Goal: Task Accomplishment & Management: Complete application form

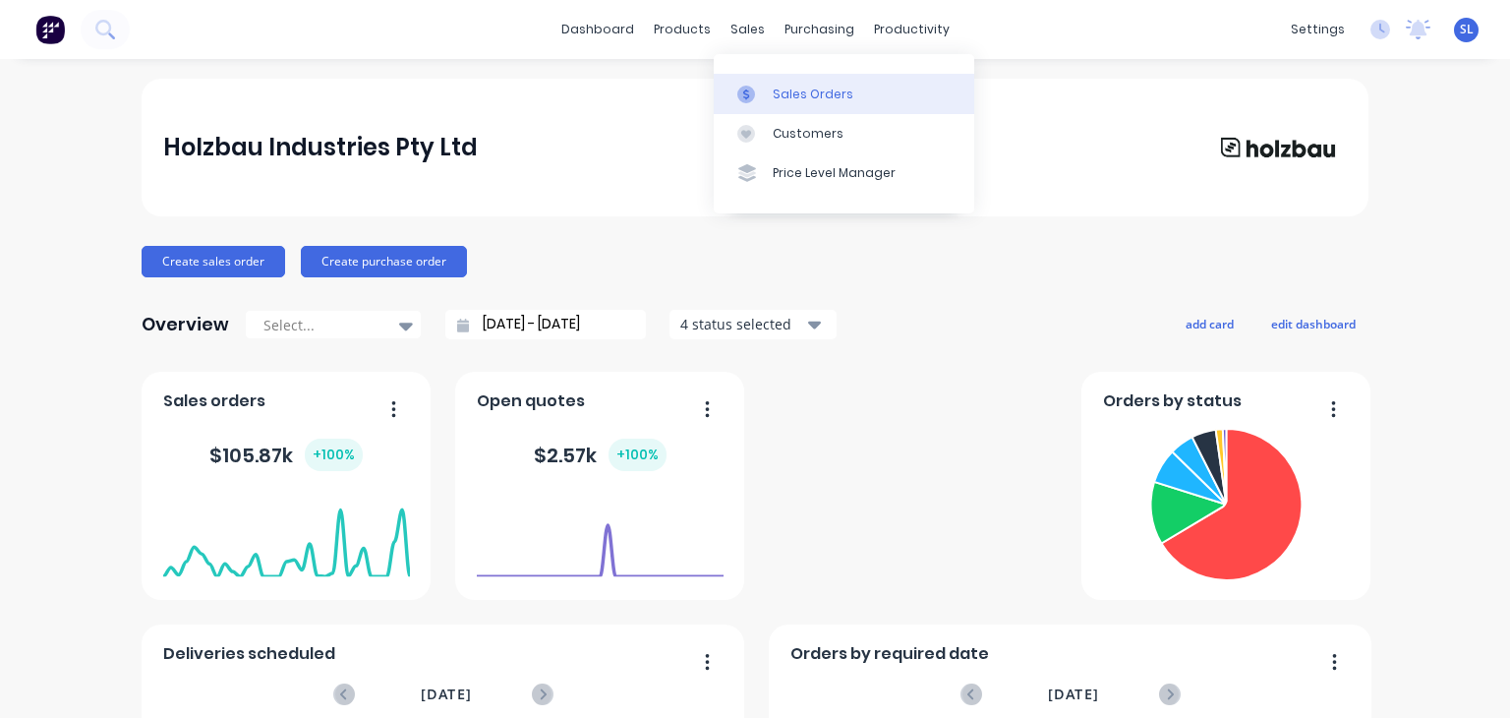
click at [792, 89] on div "Sales Orders" at bounding box center [813, 95] width 81 height 18
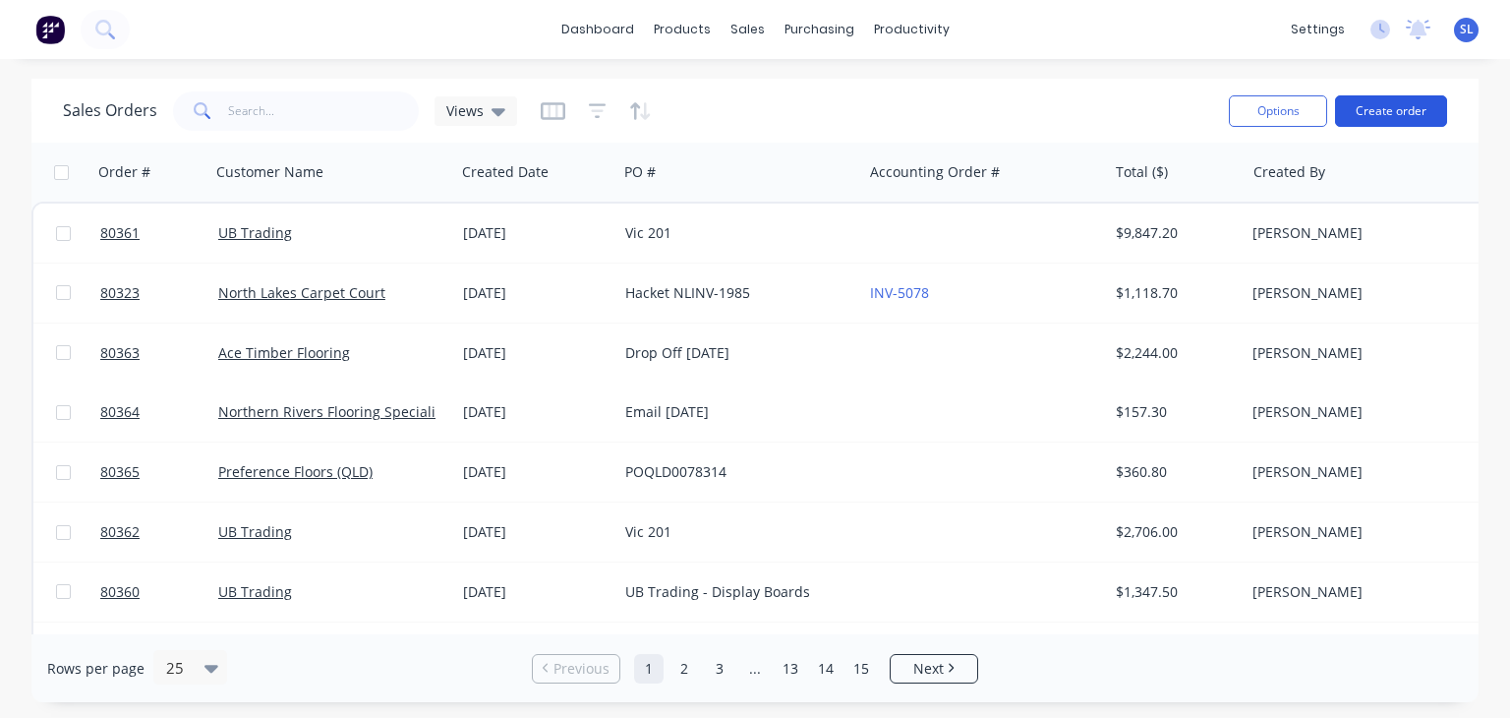
click at [1400, 112] on button "Create order" at bounding box center [1391, 110] width 112 height 31
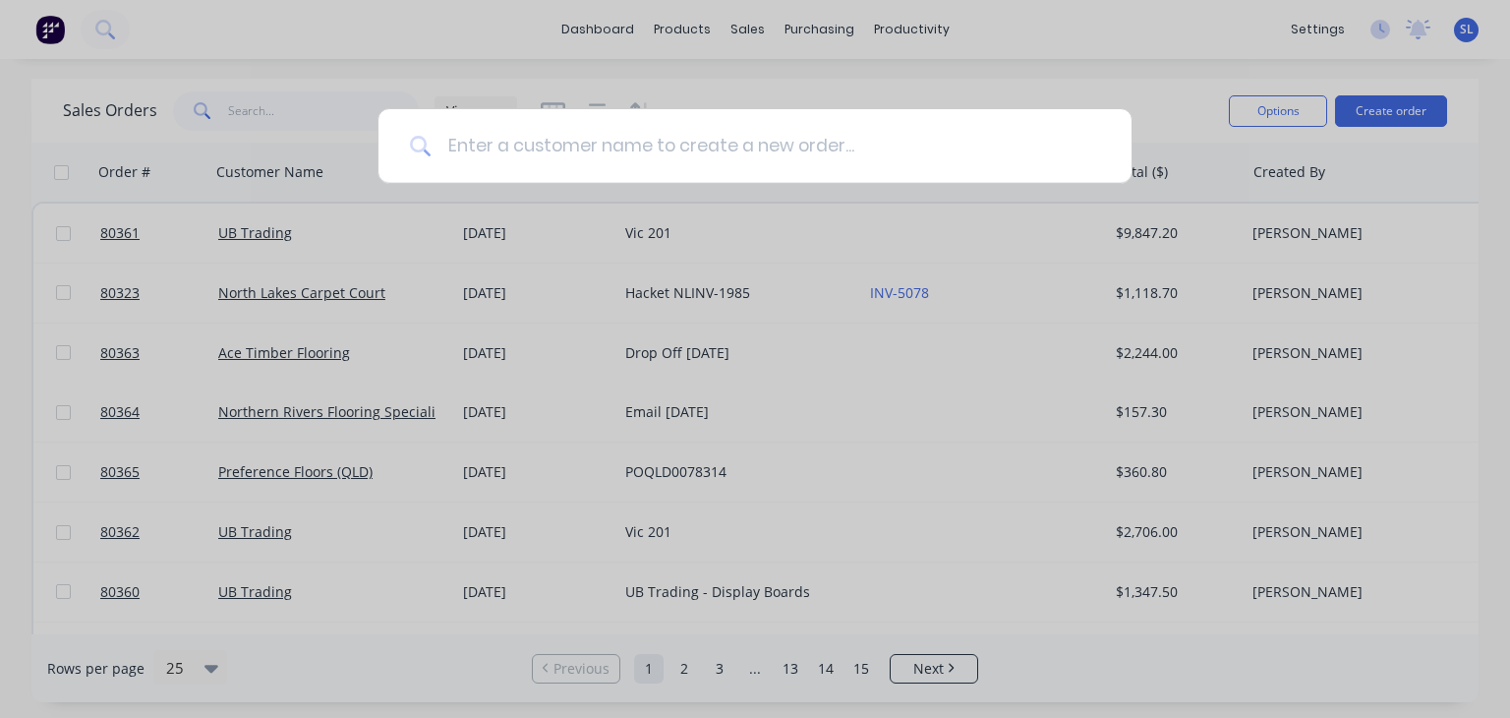
click at [782, 159] on input at bounding box center [766, 146] width 668 height 74
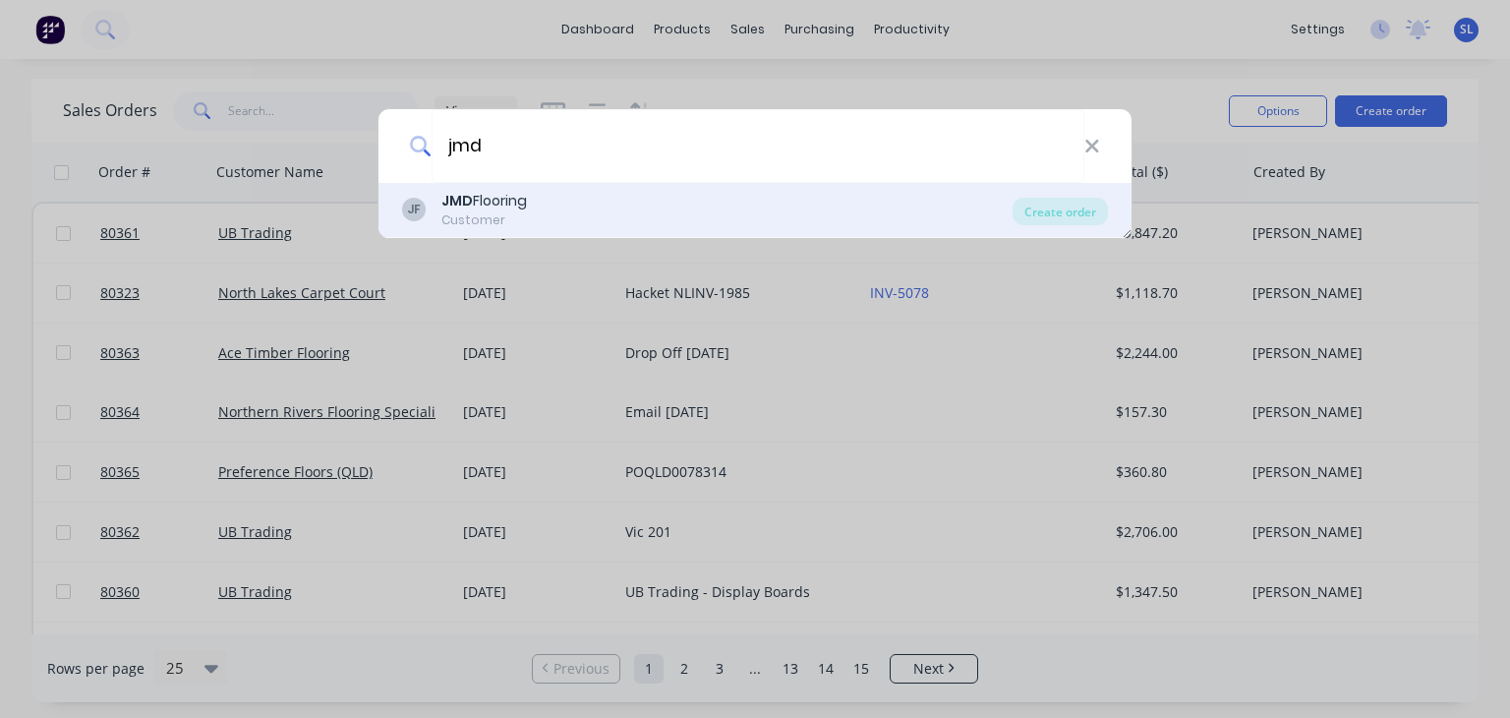
type input "jmd"
click at [490, 202] on div "JMD Flooring" at bounding box center [484, 201] width 86 height 21
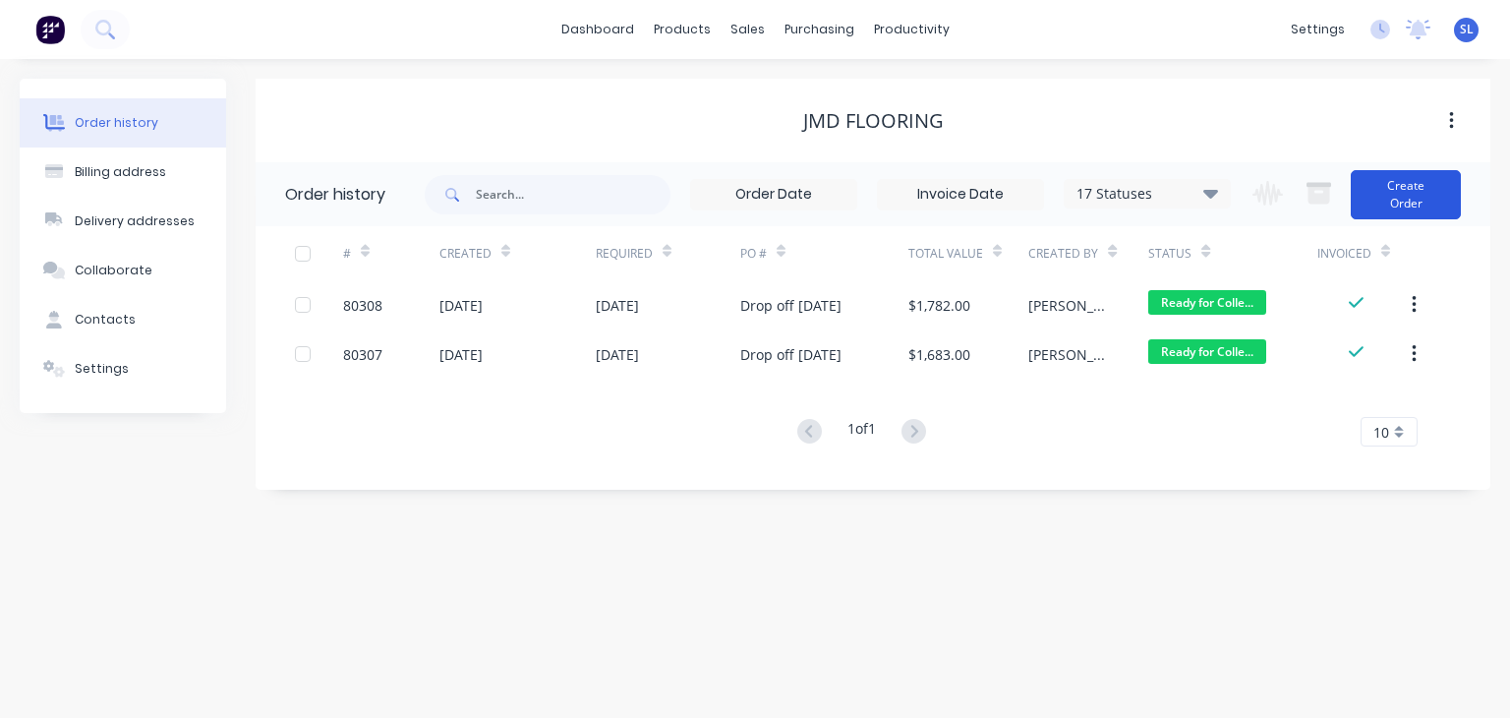
click at [1392, 193] on button "Create Order" at bounding box center [1406, 194] width 110 height 49
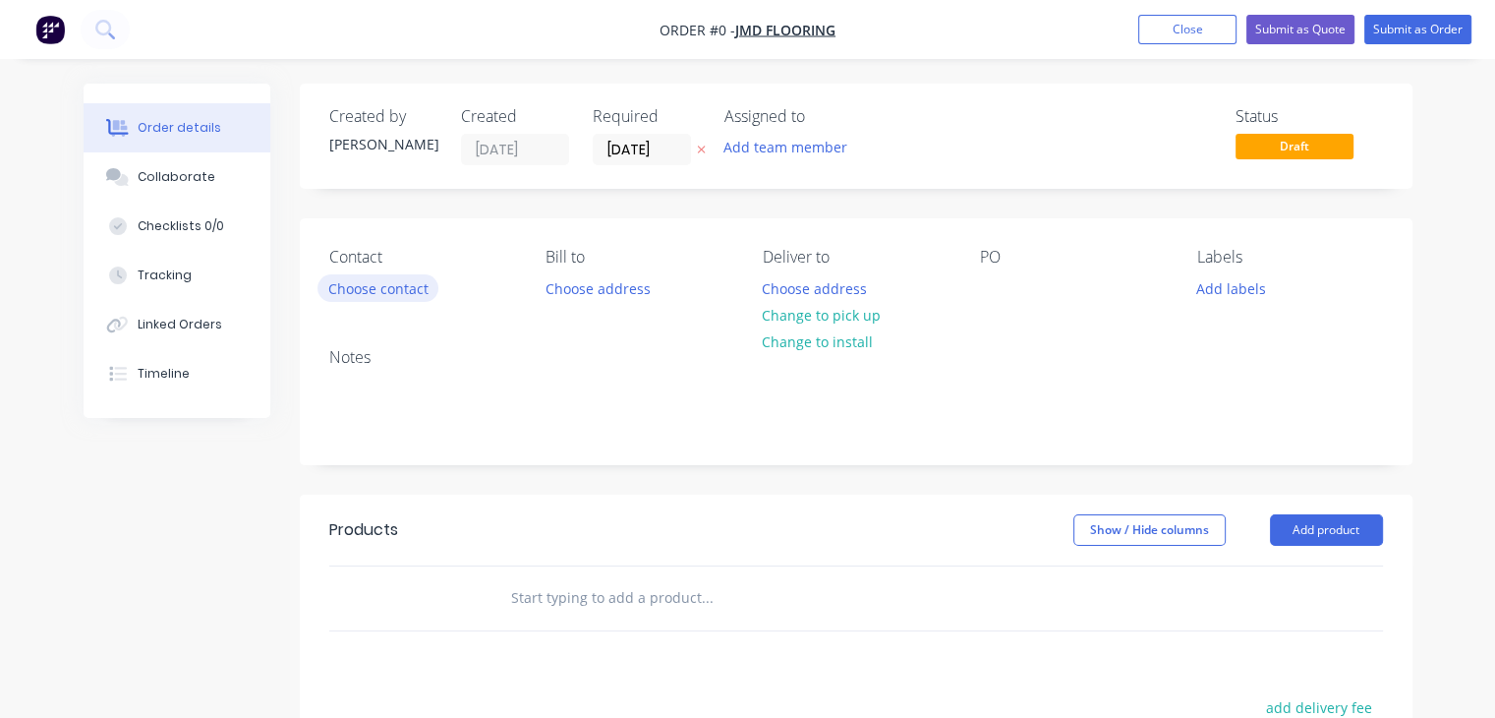
click at [377, 284] on button "Choose contact" at bounding box center [377, 287] width 121 height 27
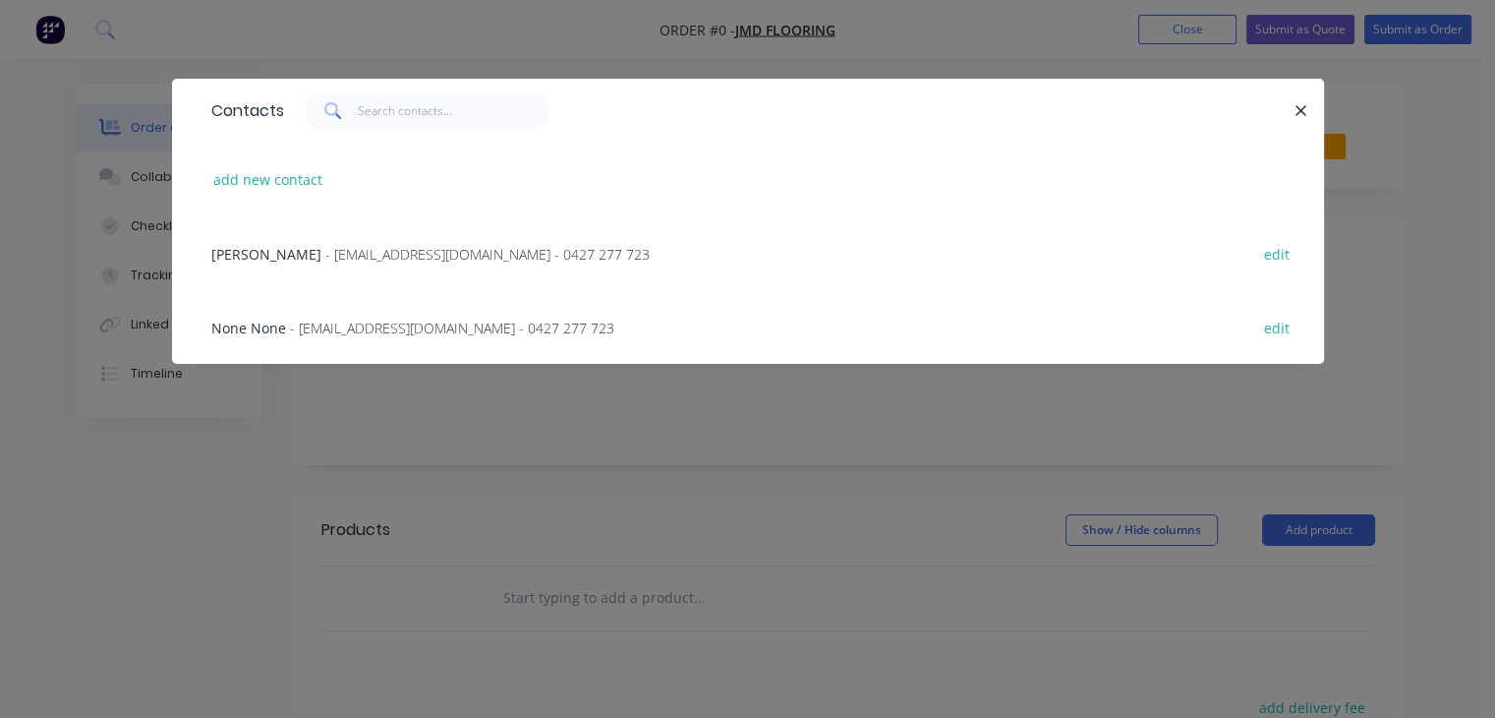
click at [372, 262] on span "- [EMAIL_ADDRESS][DOMAIN_NAME] - 0427 277 723" at bounding box center [487, 254] width 324 height 19
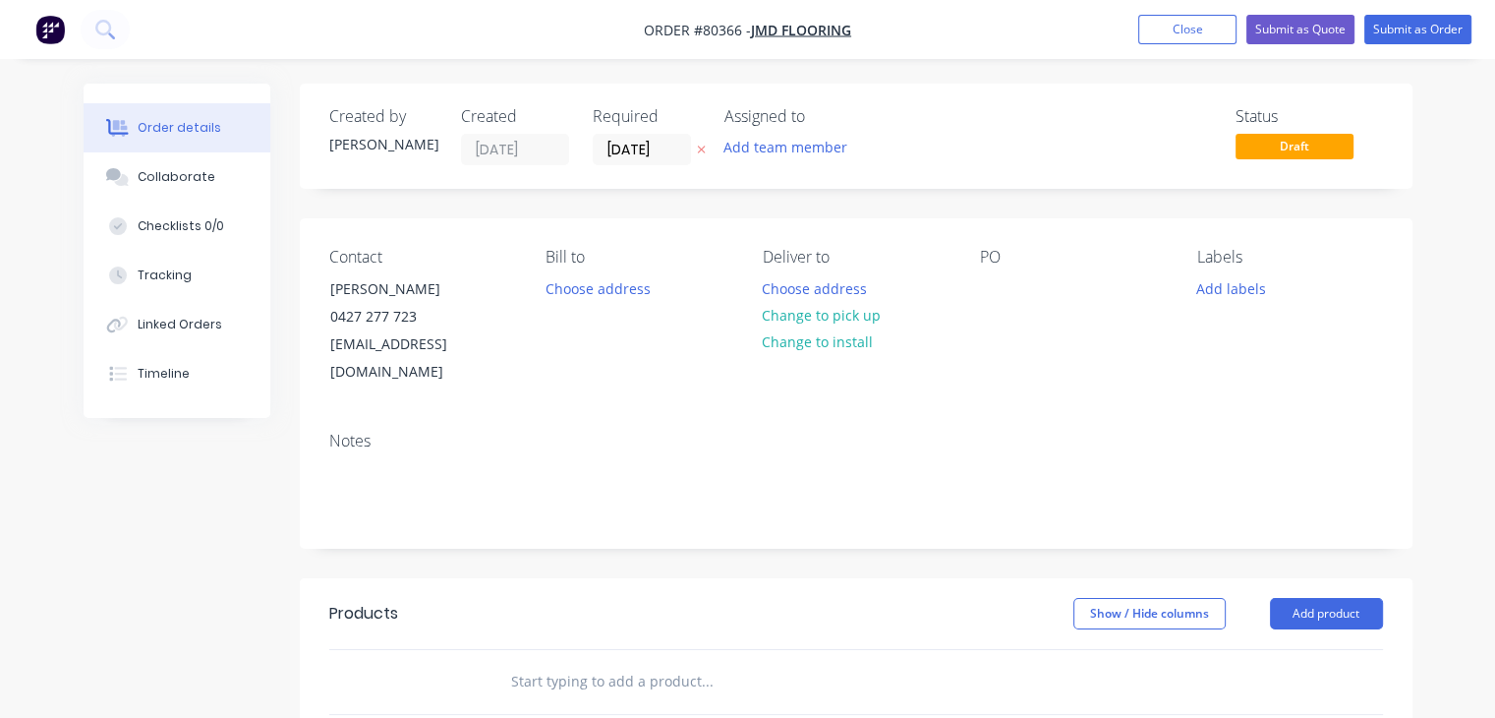
scroll to position [53, 0]
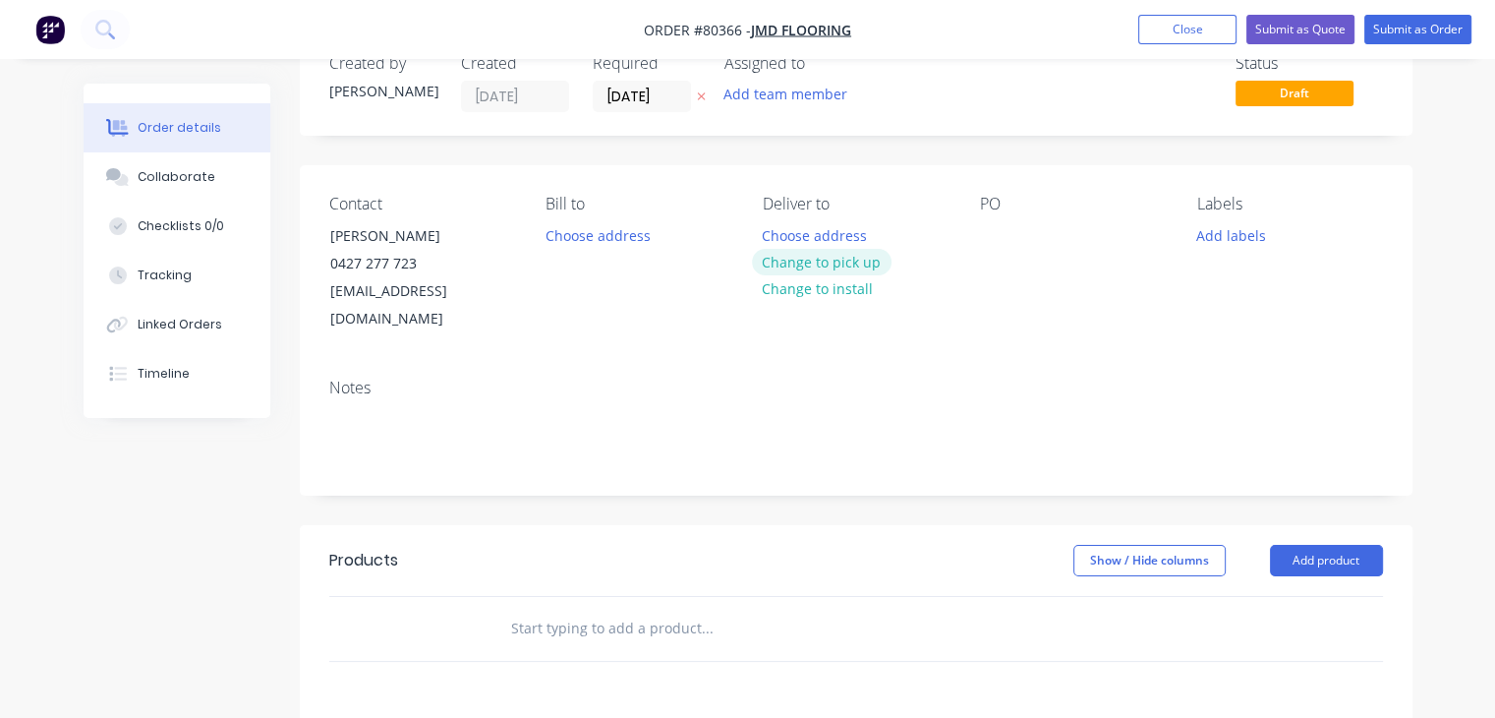
click at [841, 260] on button "Change to pick up" at bounding box center [822, 262] width 140 height 27
click at [998, 249] on div "PO" at bounding box center [1073, 264] width 186 height 139
click at [996, 235] on div at bounding box center [995, 235] width 31 height 29
click at [1231, 226] on button "Add labels" at bounding box center [1231, 234] width 90 height 27
click at [932, 331] on div "Contact [PERSON_NAME] [PHONE_NUMBER] [EMAIL_ADDRESS][DOMAIN_NAME] Bill to Choos…" at bounding box center [856, 264] width 1113 height 198
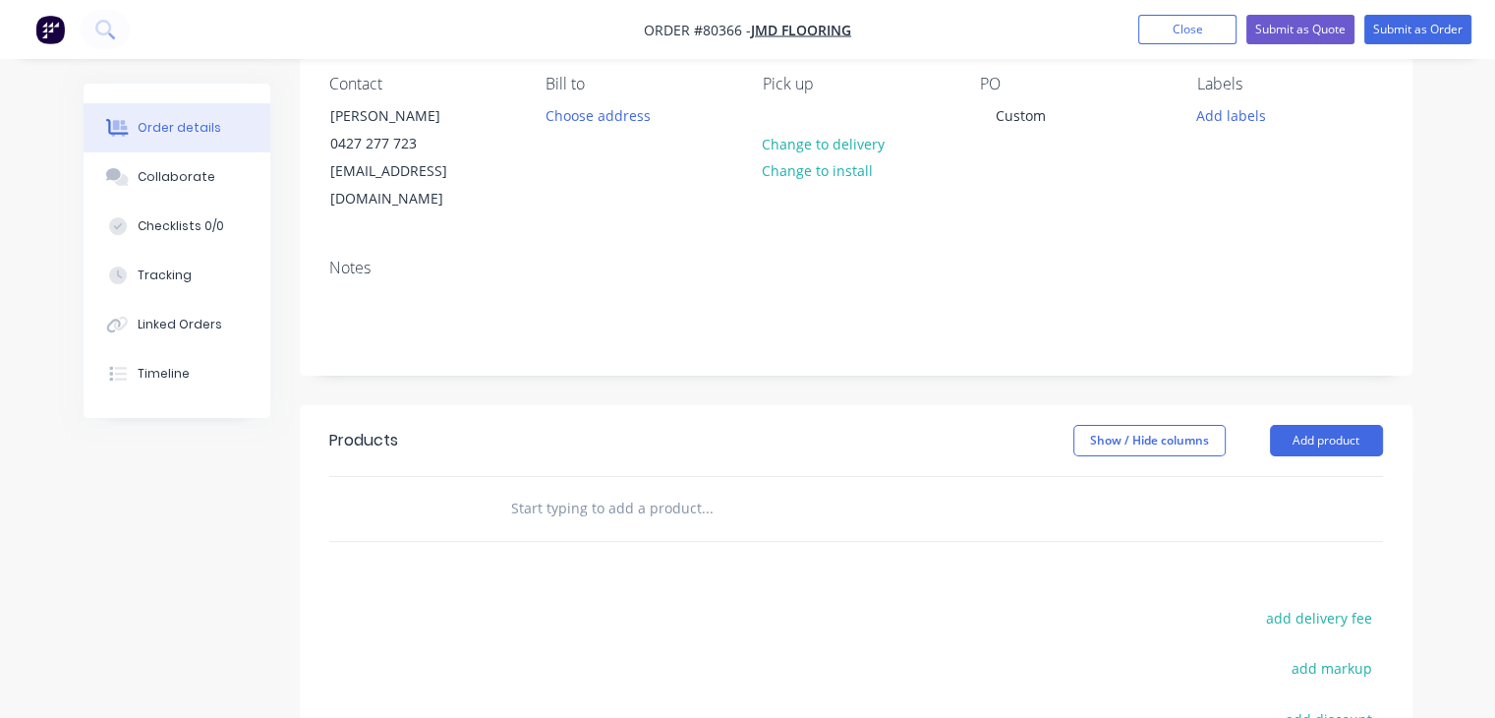
scroll to position [175, 0]
click at [602, 487] on input "text" at bounding box center [706, 506] width 393 height 39
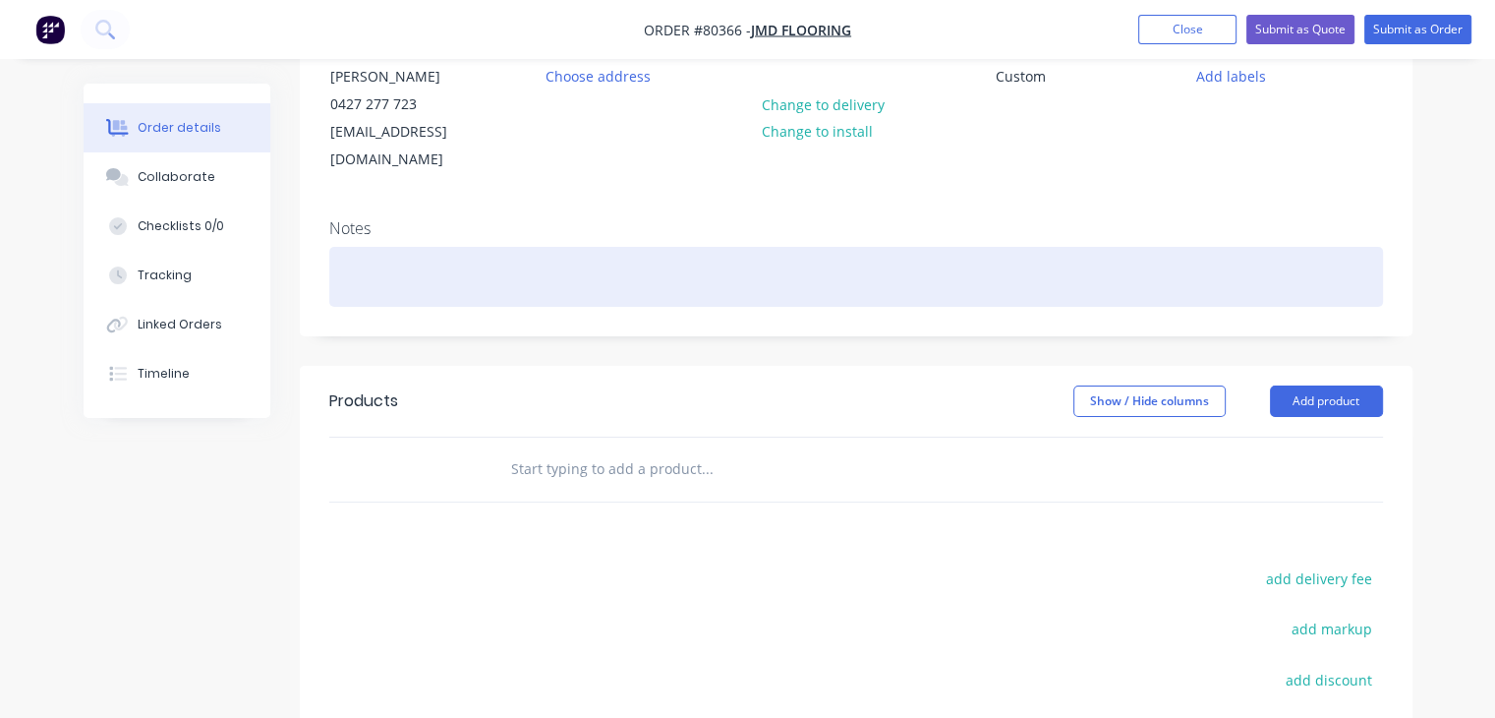
scroll to position [212, 0]
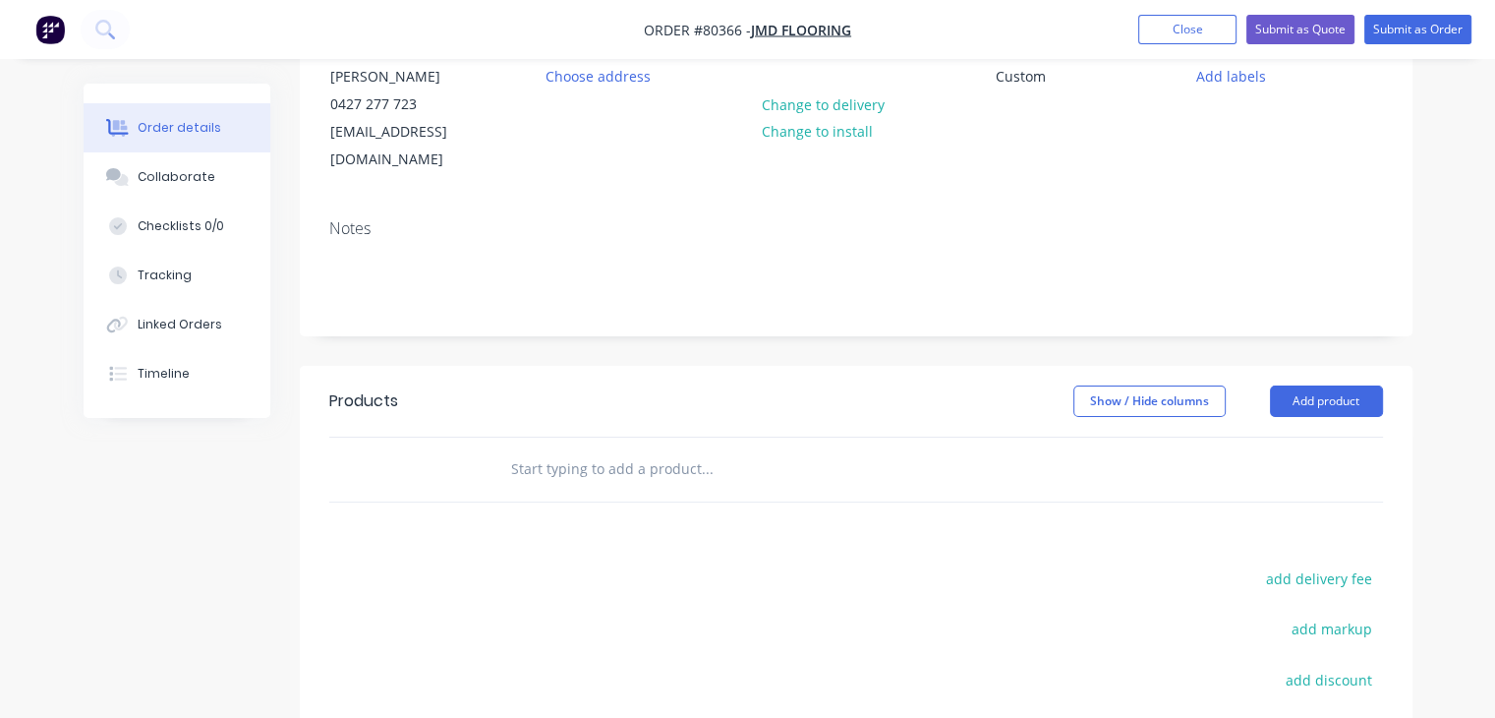
click at [657, 449] on input "text" at bounding box center [706, 468] width 393 height 39
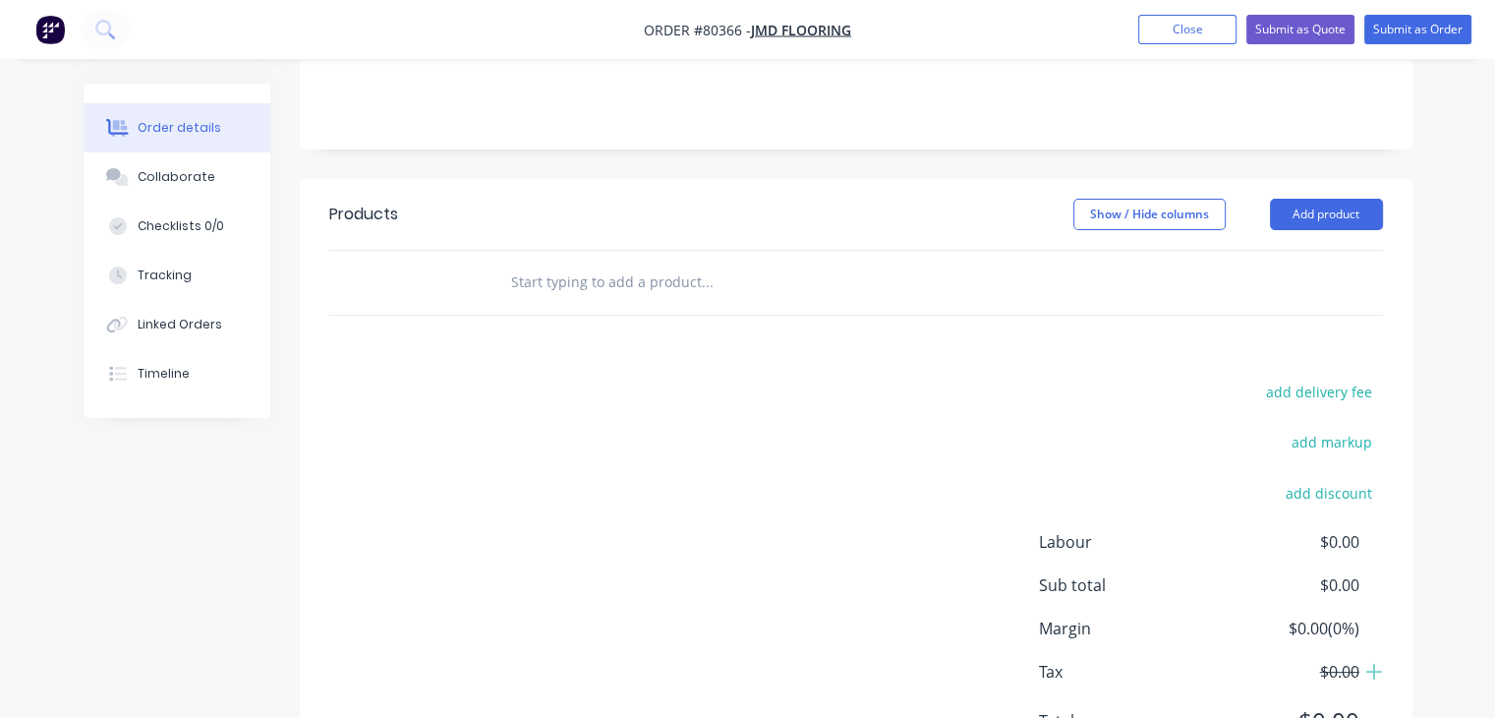
scroll to position [275, 0]
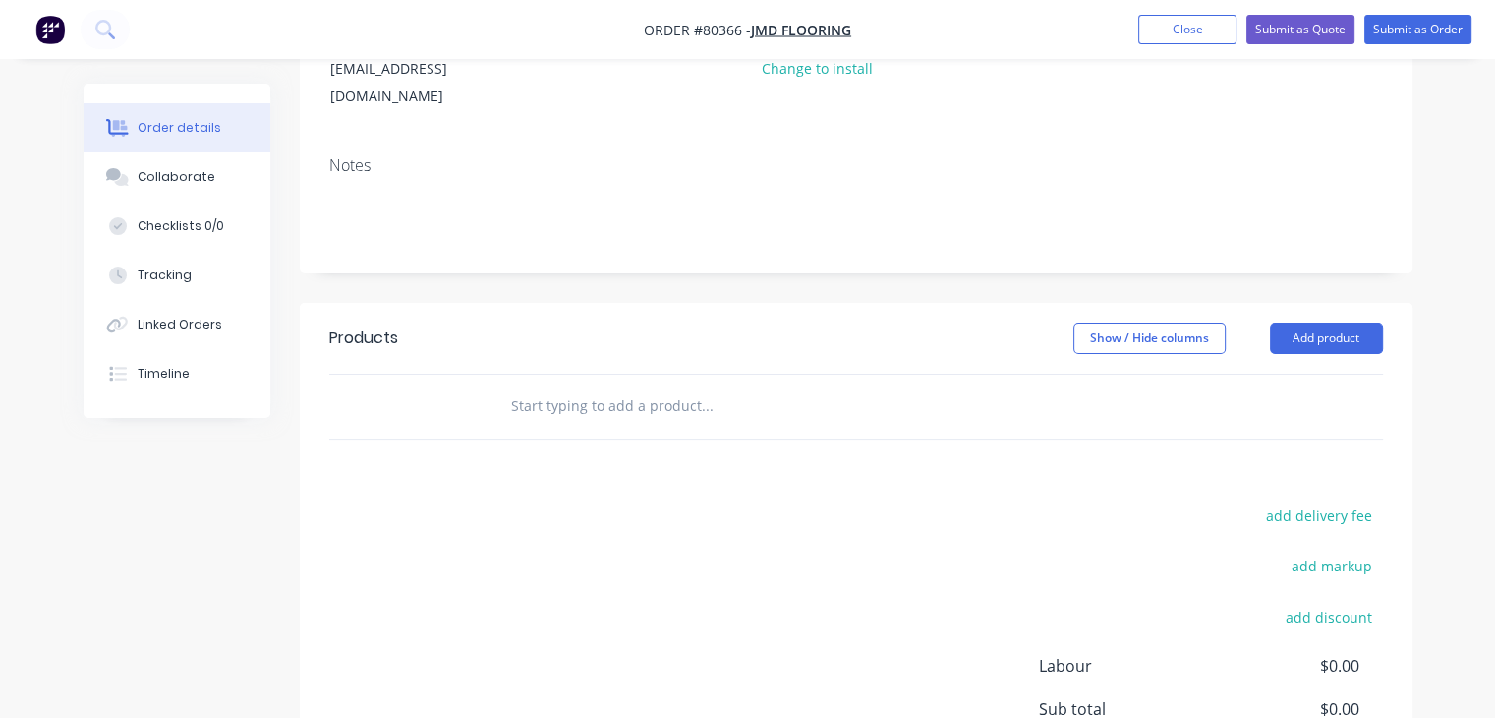
type input "g"
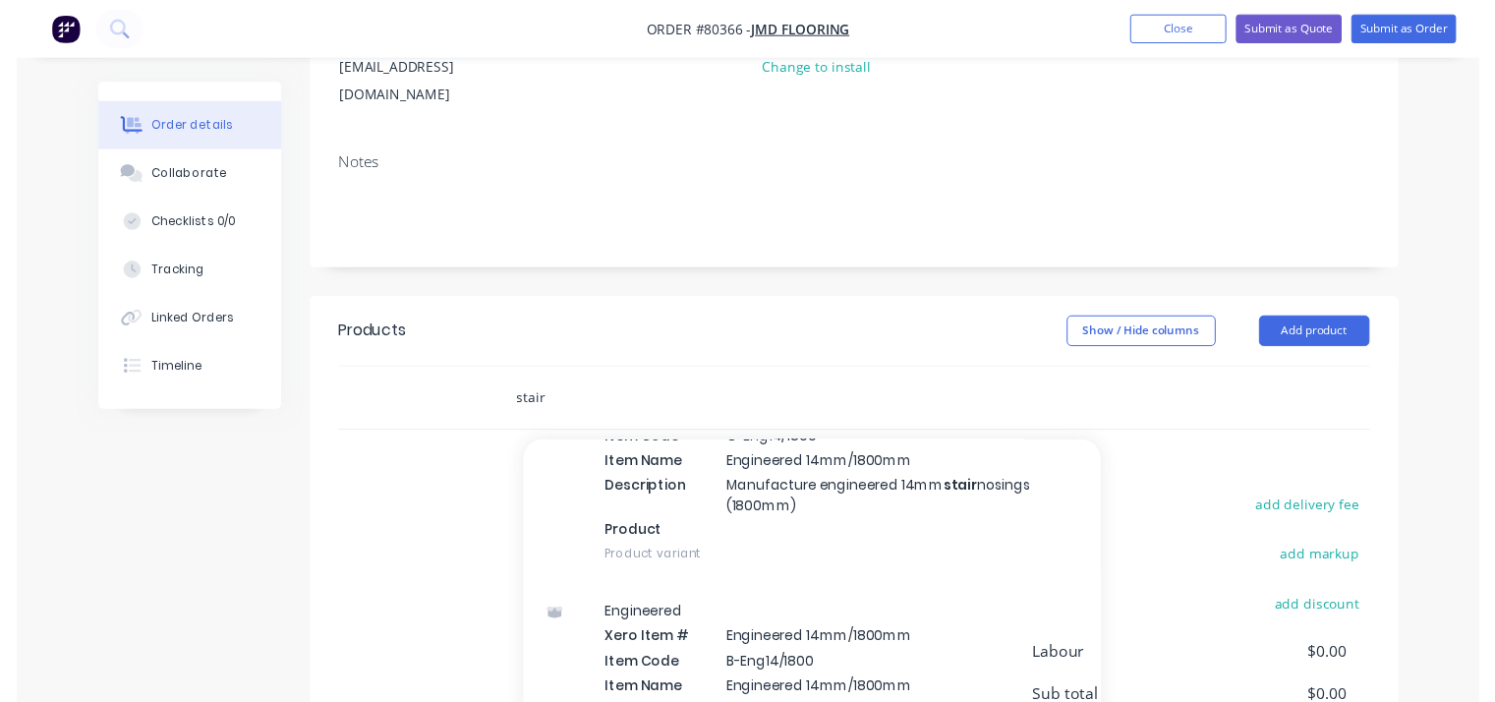
scroll to position [377, 0]
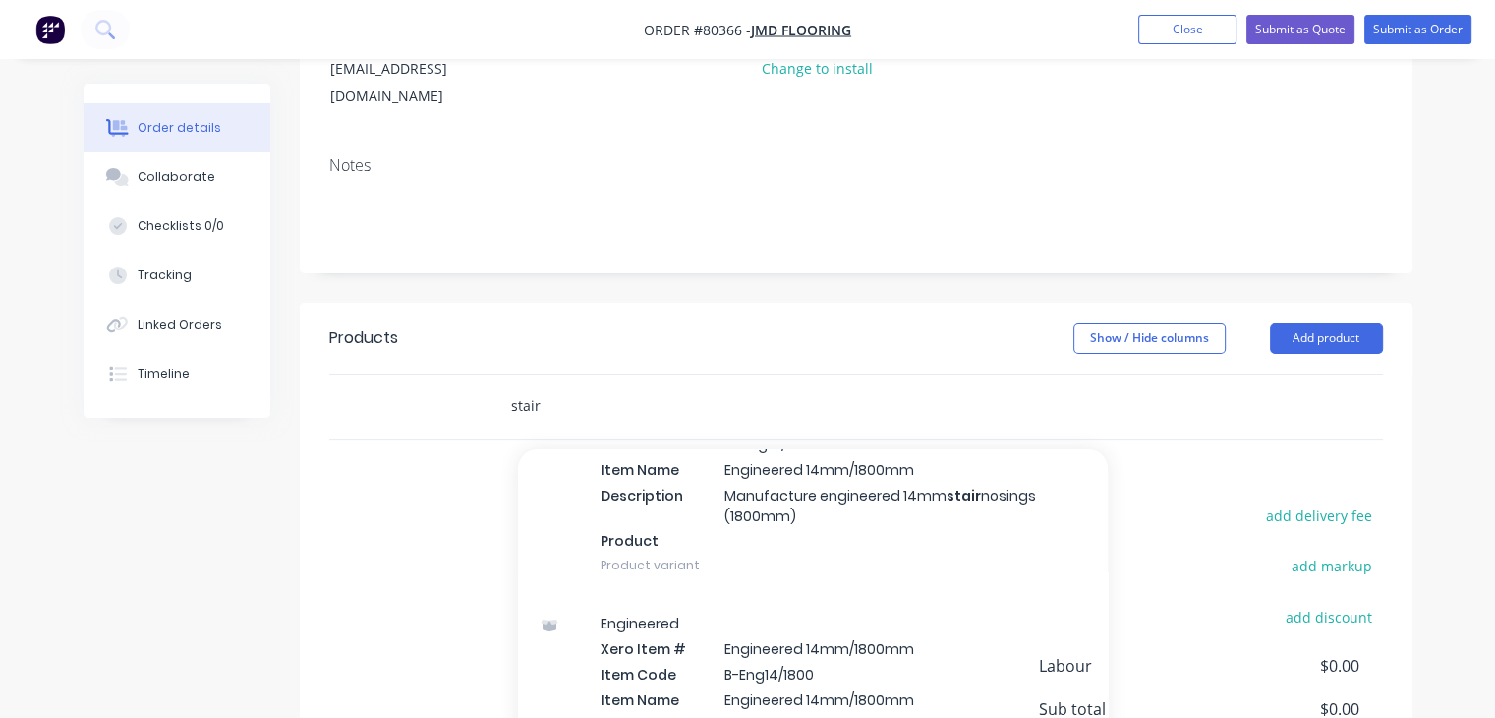
click at [551, 386] on input "stair" at bounding box center [706, 405] width 393 height 39
type input "s"
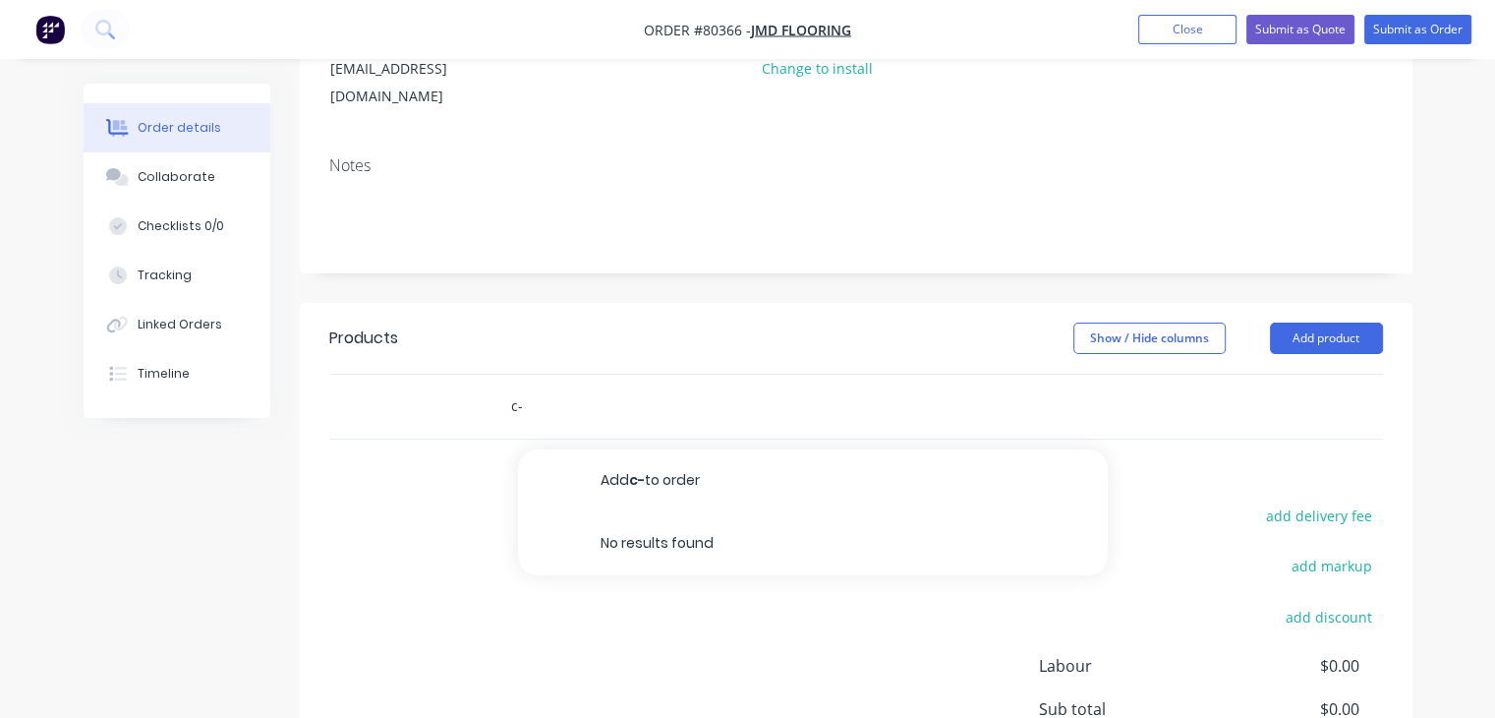
type input "c"
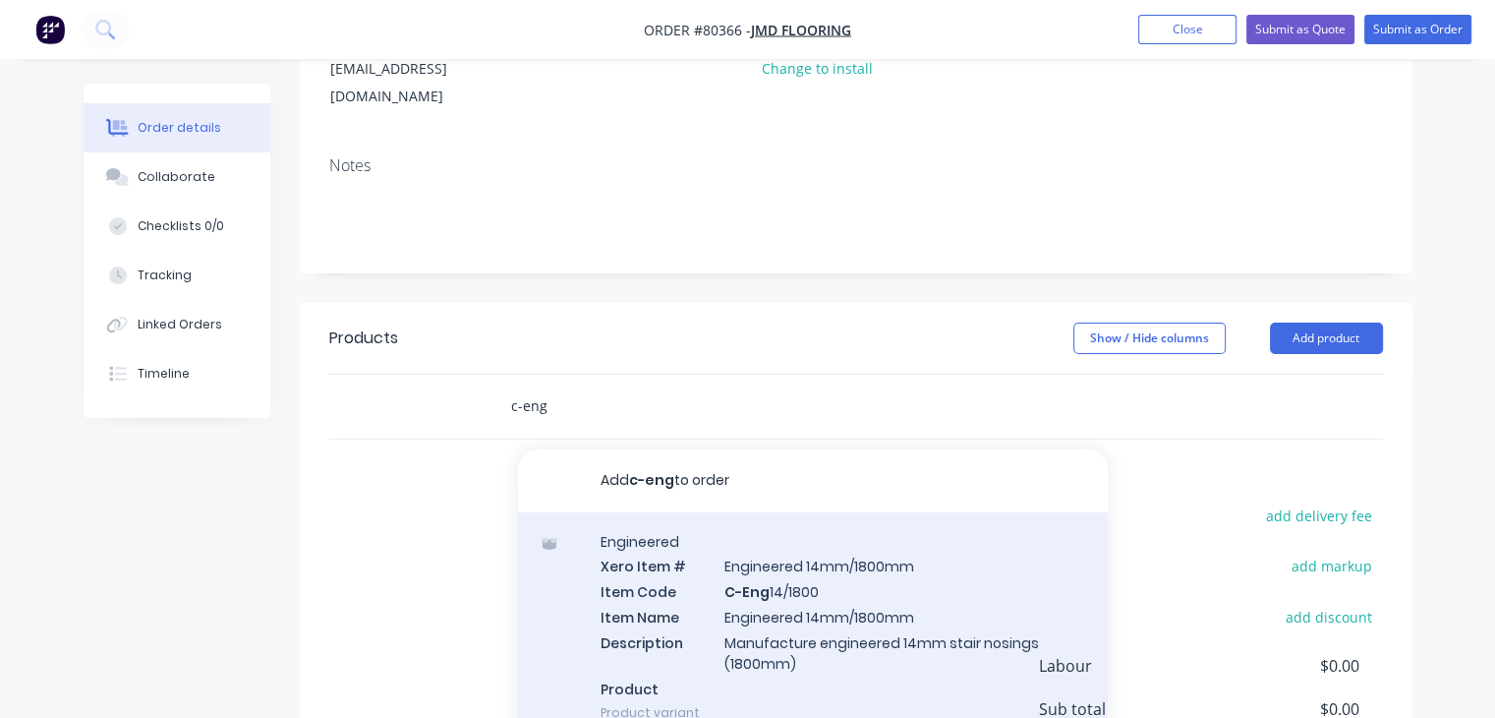
type input "c-eng"
click at [756, 594] on div "Engineered Xero Item # Engineered 14mm/1800mm Item Code C-Eng 14/1800 Item Name…" at bounding box center [813, 627] width 590 height 230
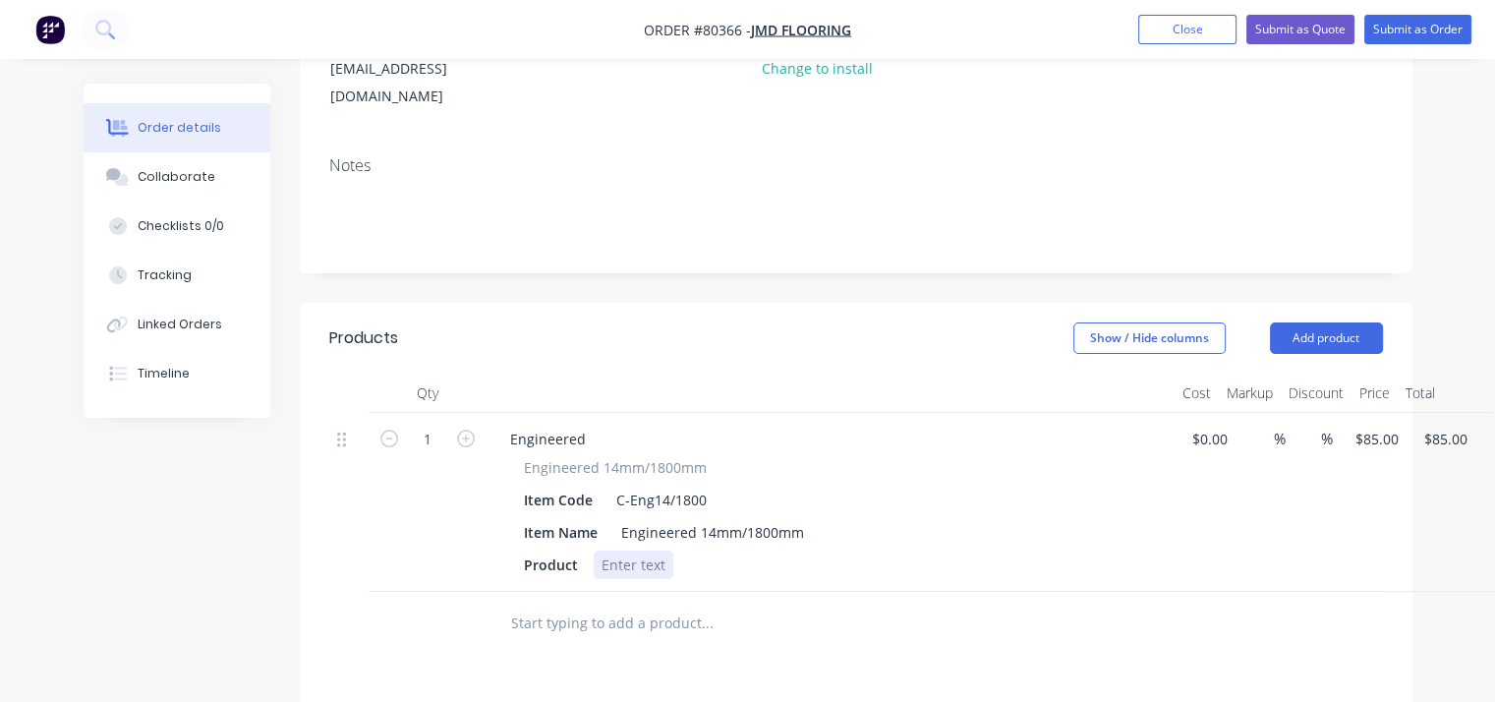
click at [641, 550] on div at bounding box center [634, 564] width 80 height 29
click at [810, 518] on div "Item Name Engineered 14mm/1800mm" at bounding box center [826, 532] width 621 height 29
click at [767, 550] on div "Product Manufucture treads" at bounding box center [826, 564] width 621 height 29
drag, startPoint x: 802, startPoint y: 503, endPoint x: 944, endPoint y: 501, distance: 141.6
click at [944, 518] on div "Item Name Engineered 14mm/1800mm - 1200mm or less" at bounding box center [826, 532] width 621 height 29
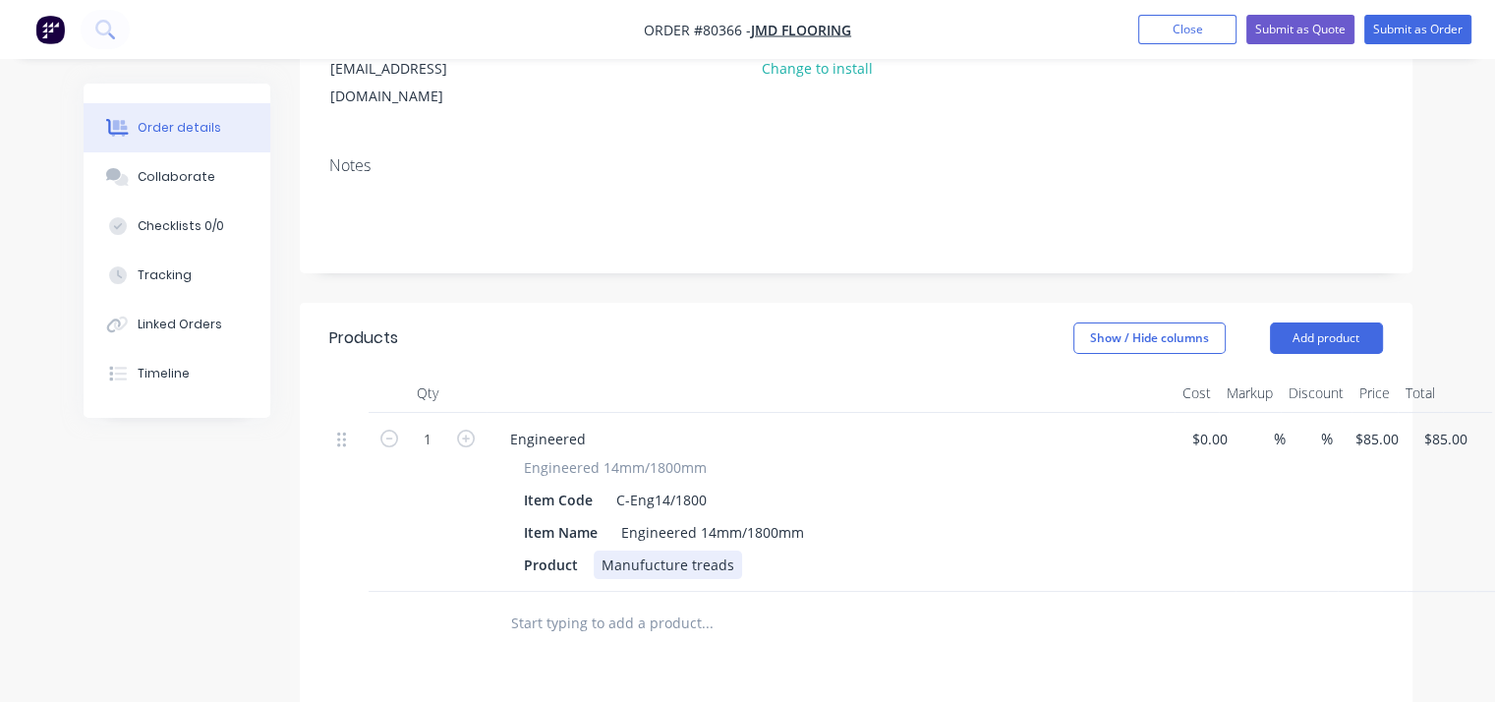
click at [747, 550] on div "Product Manufucture treads" at bounding box center [826, 564] width 621 height 29
click at [687, 550] on div "Manufucture treads 3 side box treads, less than 1200mm" at bounding box center [790, 564] width 393 height 29
click at [1377, 425] on input "85" at bounding box center [1367, 439] width 26 height 29
type input "2"
type input "$320.00"
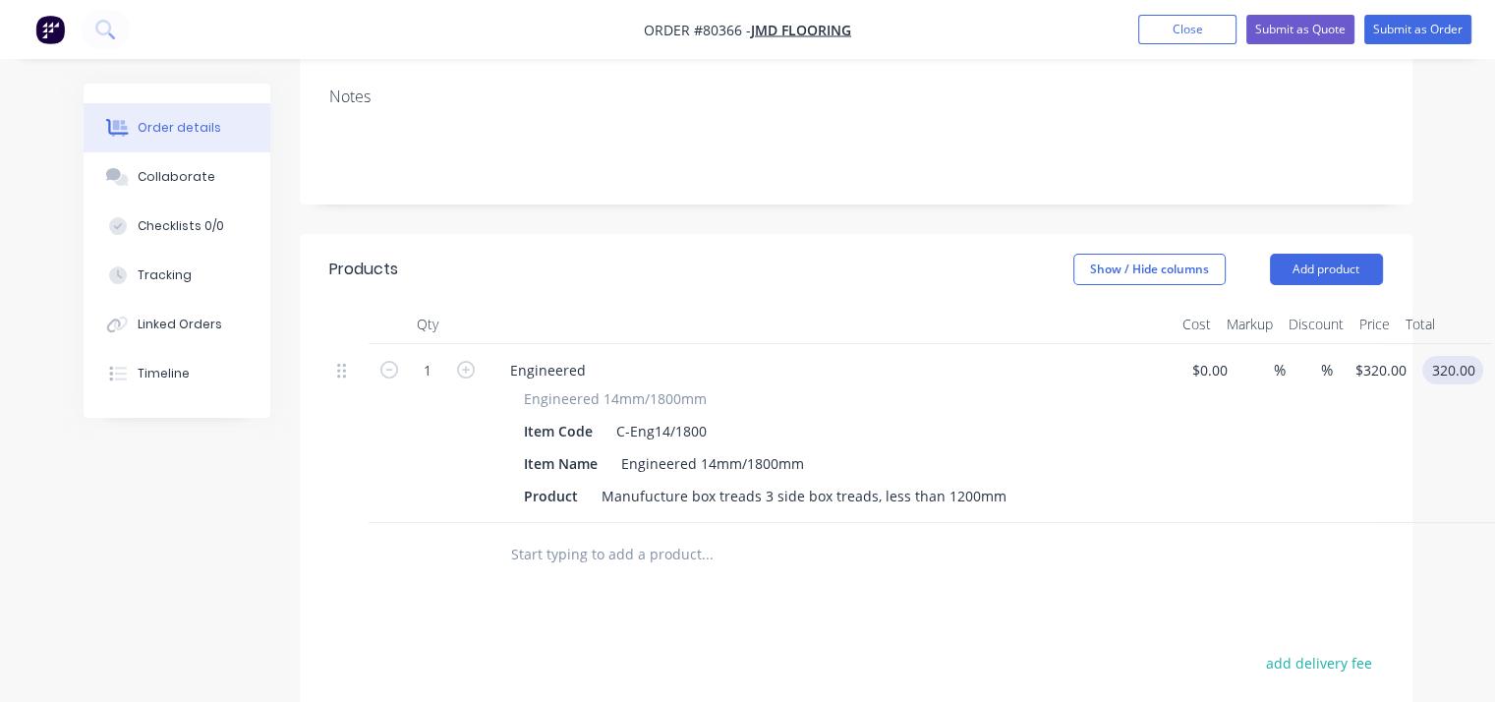
scroll to position [345, 0]
type input "$320.00"
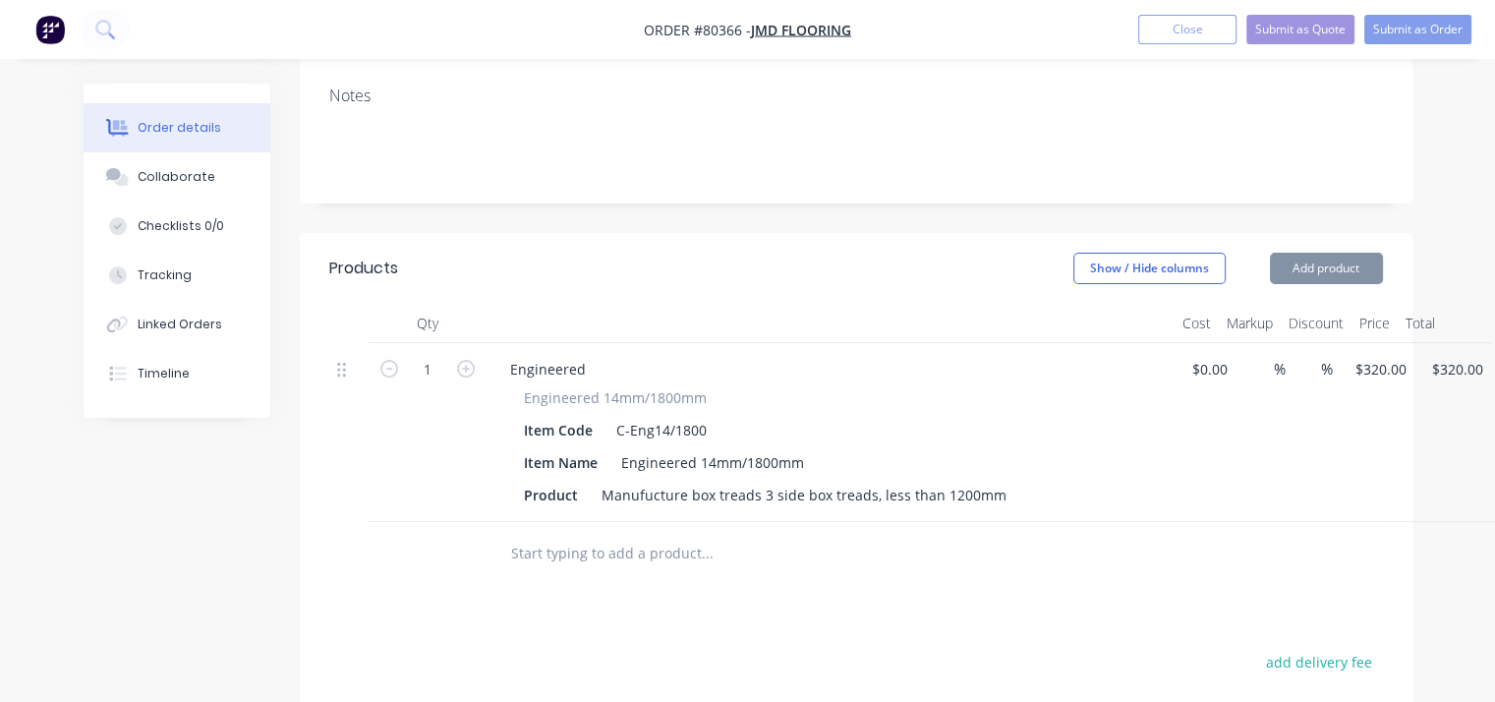
click at [1020, 481] on div "Product Manufucture box treads 3 side box treads, less than 1200mm" at bounding box center [826, 495] width 621 height 29
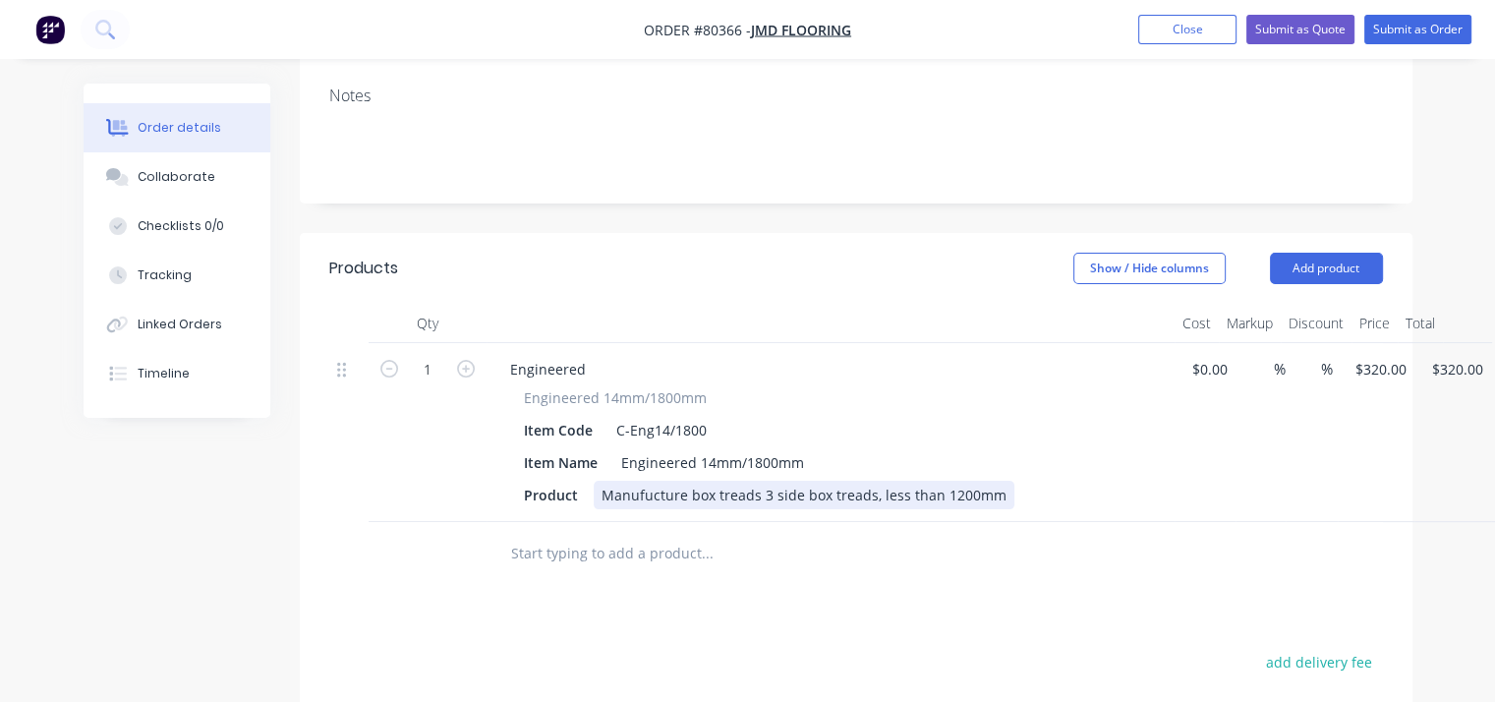
click at [992, 481] on div "Manufucture box treads 3 side box treads, less than 1200mm" at bounding box center [804, 495] width 421 height 29
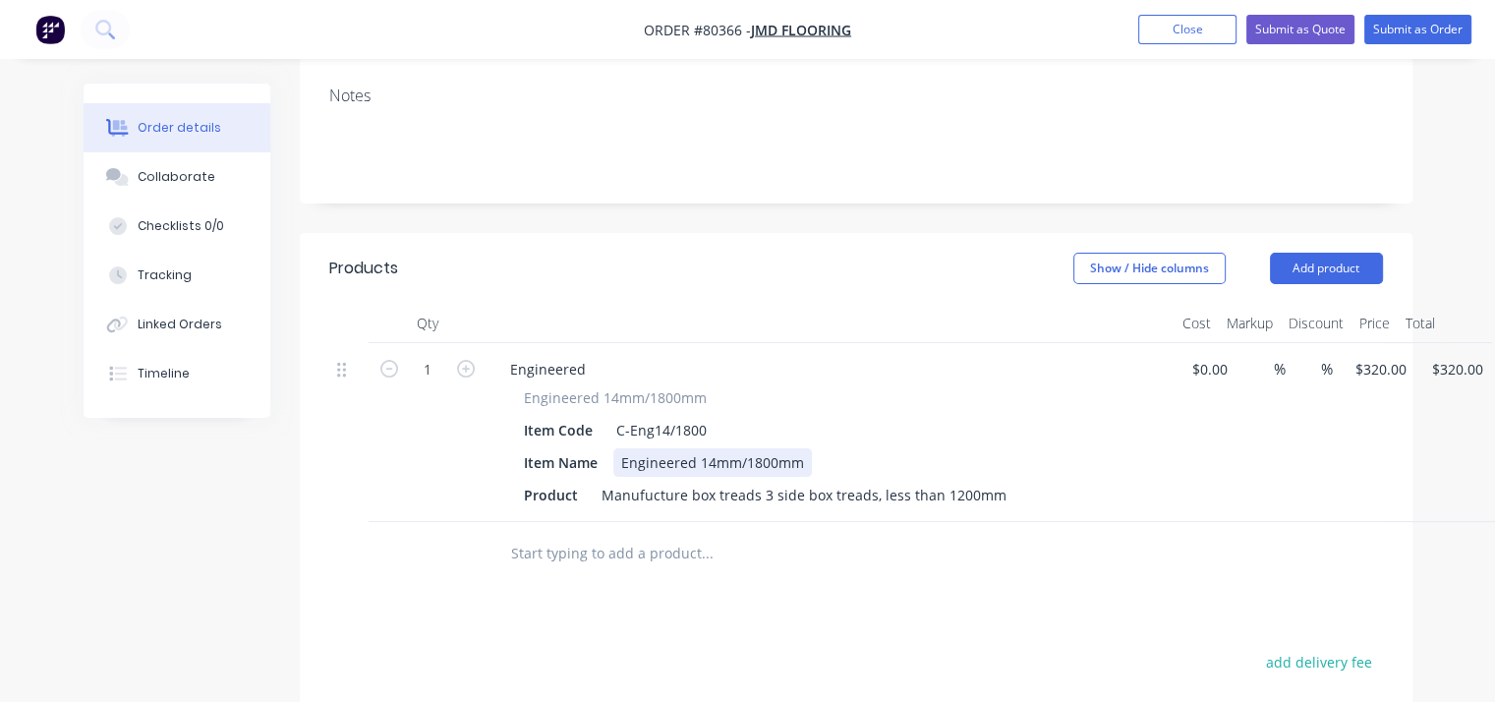
click at [812, 448] on div "Item Name Engineered 14mm/1800mm" at bounding box center [826, 462] width 621 height 29
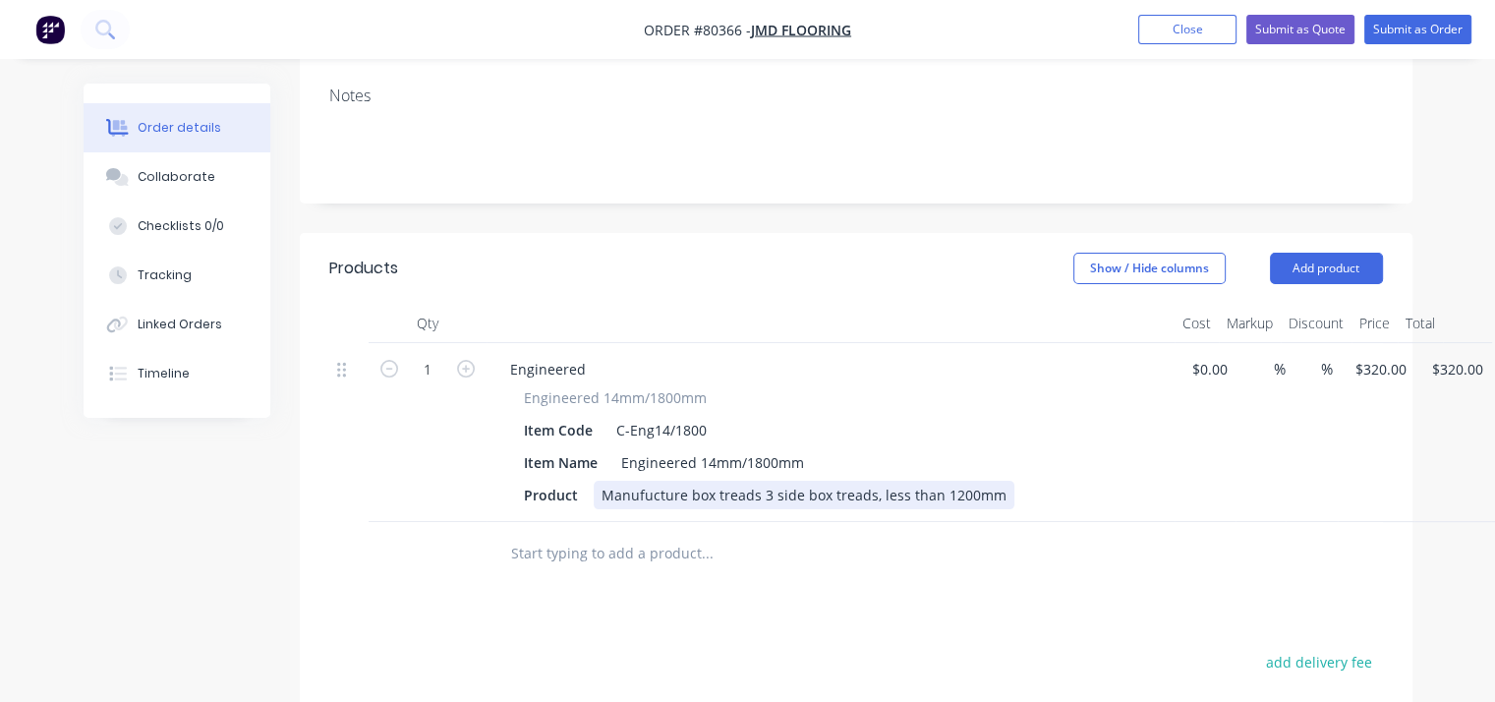
click at [1000, 481] on div "Product Manufucture box treads 3 side box treads, less than 1200mm" at bounding box center [826, 495] width 621 height 29
click at [1376, 355] on input "320" at bounding box center [1370, 369] width 33 height 29
type input "$210.00"
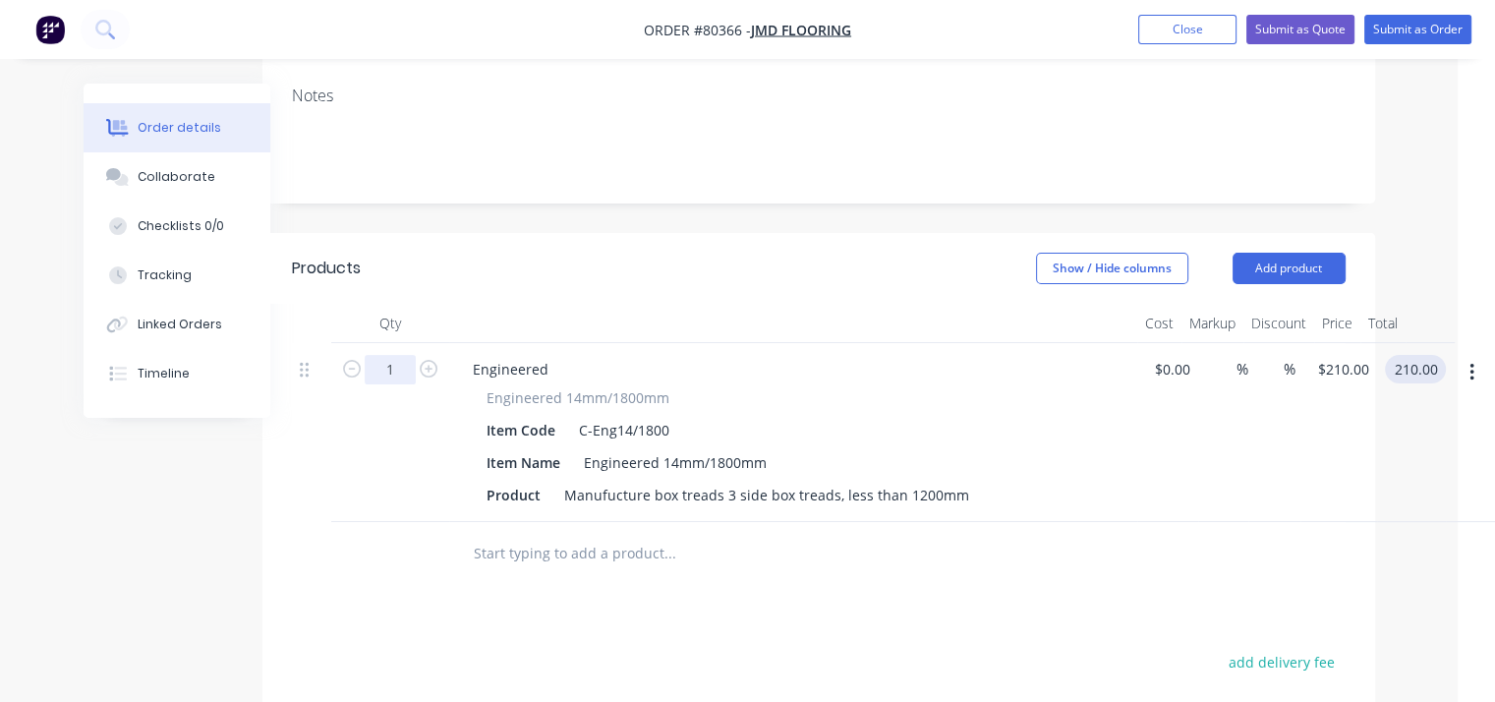
type input "$210.00"
click at [403, 355] on input "1" at bounding box center [389, 369] width 51 height 29
type input "17"
type input "$3,570.00"
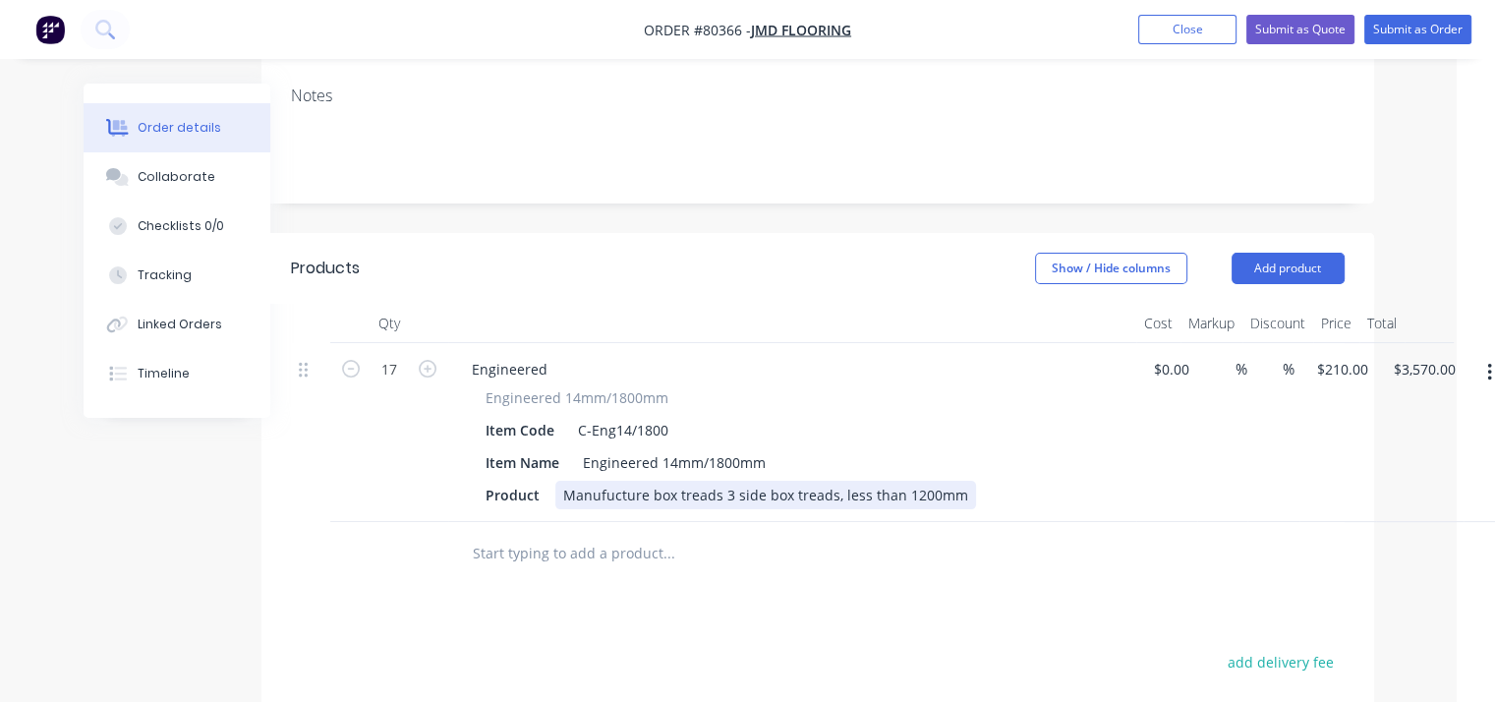
click at [1005, 481] on div "Product Manufucture box treads 3 side box treads, less than 1200mm" at bounding box center [788, 495] width 621 height 29
click at [728, 481] on div "Manufucture box treads 3 side box treads, less than 1200mm -" at bounding box center [770, 495] width 430 height 29
click at [983, 481] on div "Product Manufucture box treads 5 side box treads, less than 1200mm -" at bounding box center [788, 495] width 621 height 29
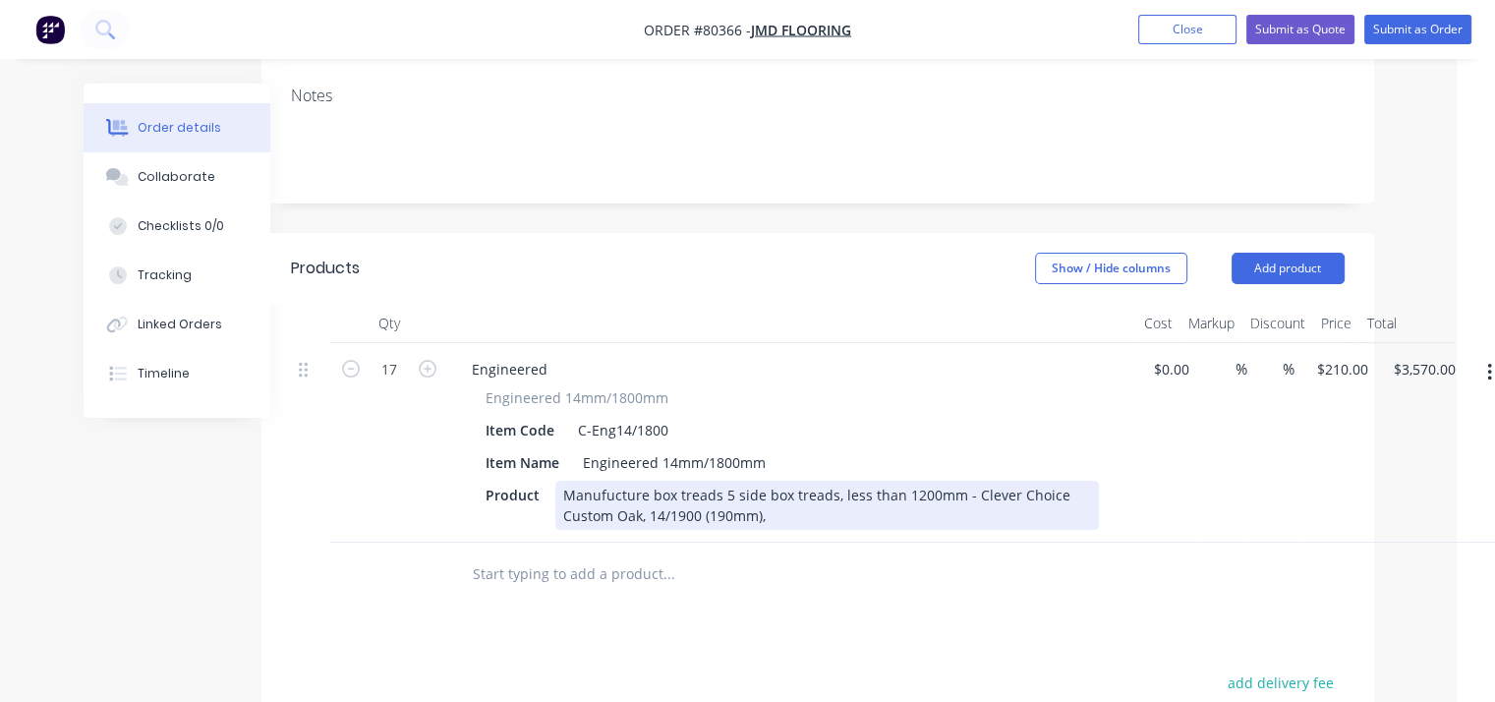
click at [983, 481] on div "Manufucture box treads 5 side box treads, less than 1200mm - Clever Choice Cust…" at bounding box center [827, 505] width 544 height 49
click at [872, 491] on div "Manufucture box treads 5 side box treads, less than 1200mm - Clever Choice Cust…" at bounding box center [827, 505] width 544 height 49
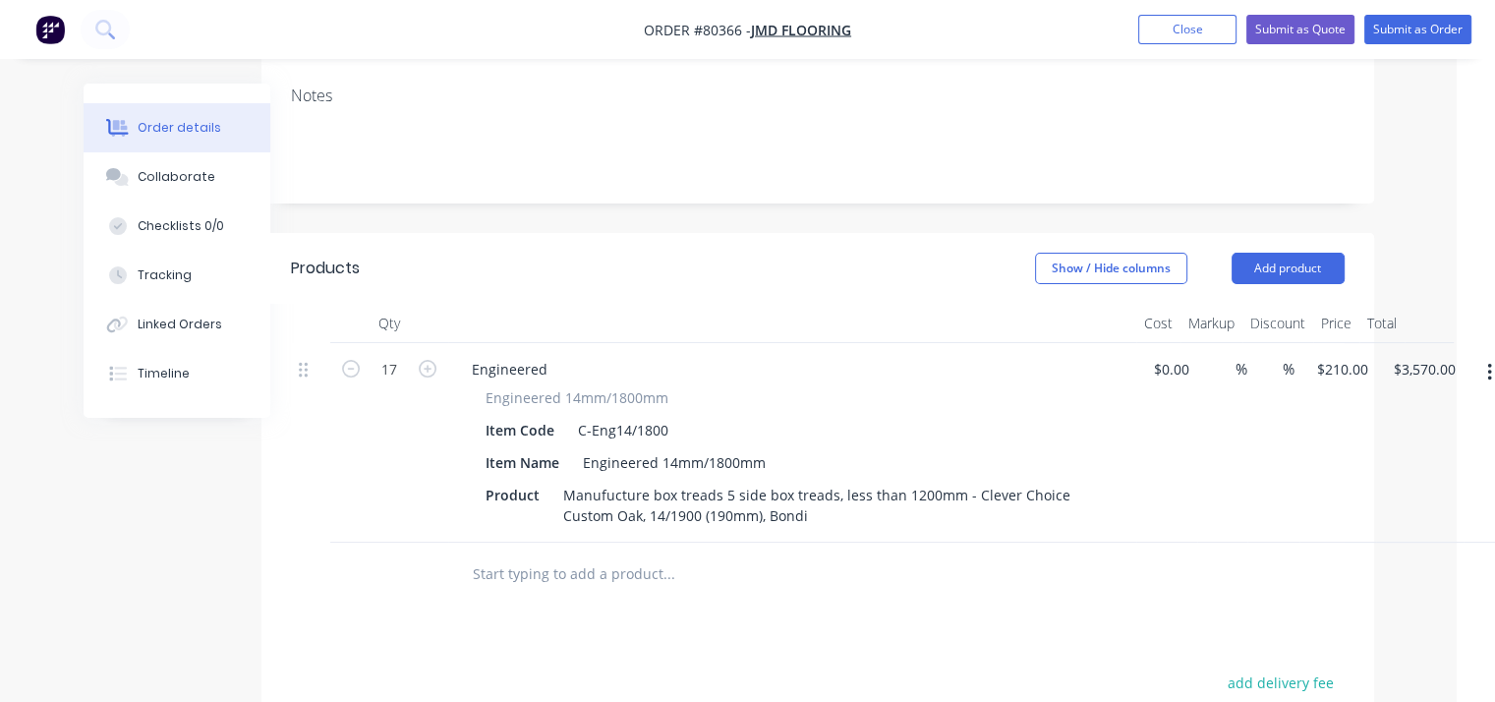
click at [631, 554] on input "text" at bounding box center [668, 573] width 393 height 39
click at [1325, 355] on input "210" at bounding box center [1341, 369] width 33 height 29
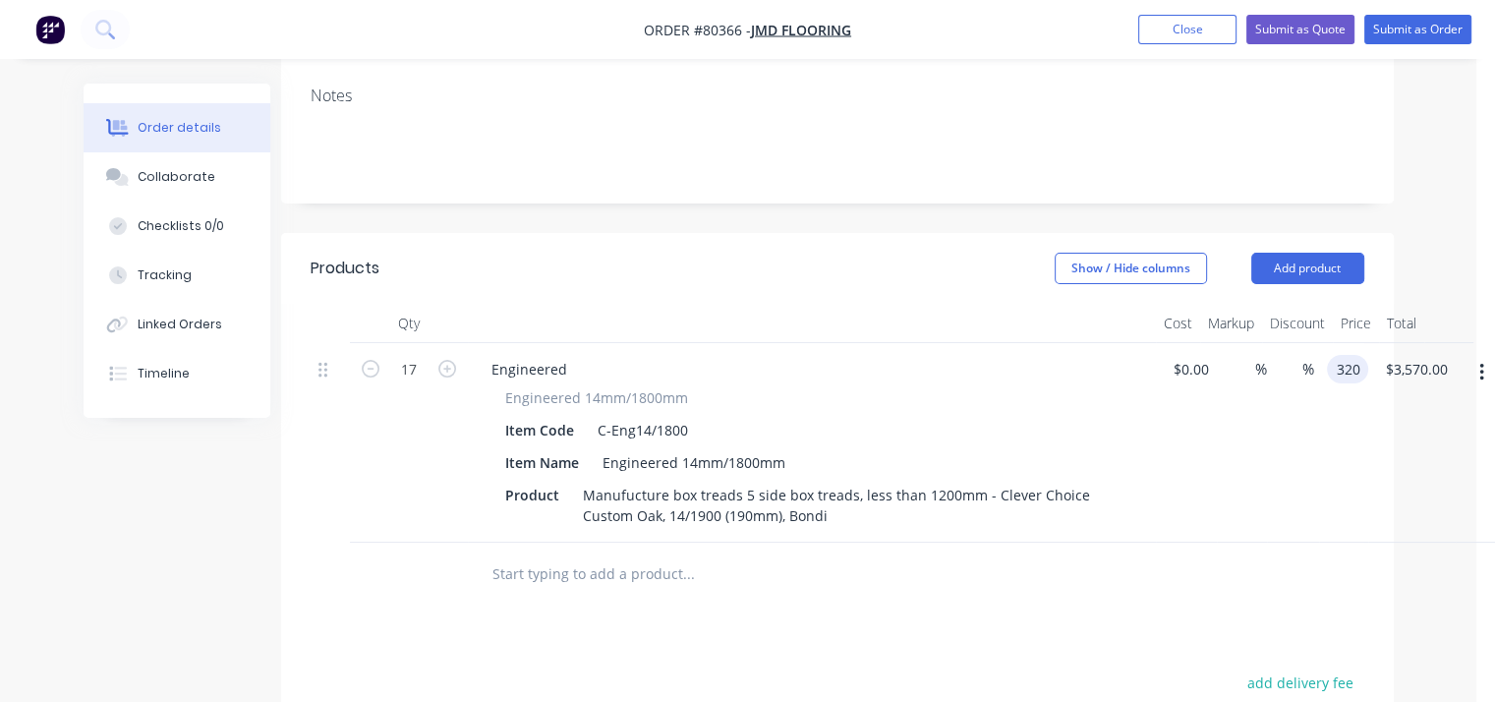
type input "$320.00"
type input "5440.00"
type input "320"
type input "$5,440.00"
click at [1353, 355] on input "320" at bounding box center [1365, 369] width 61 height 29
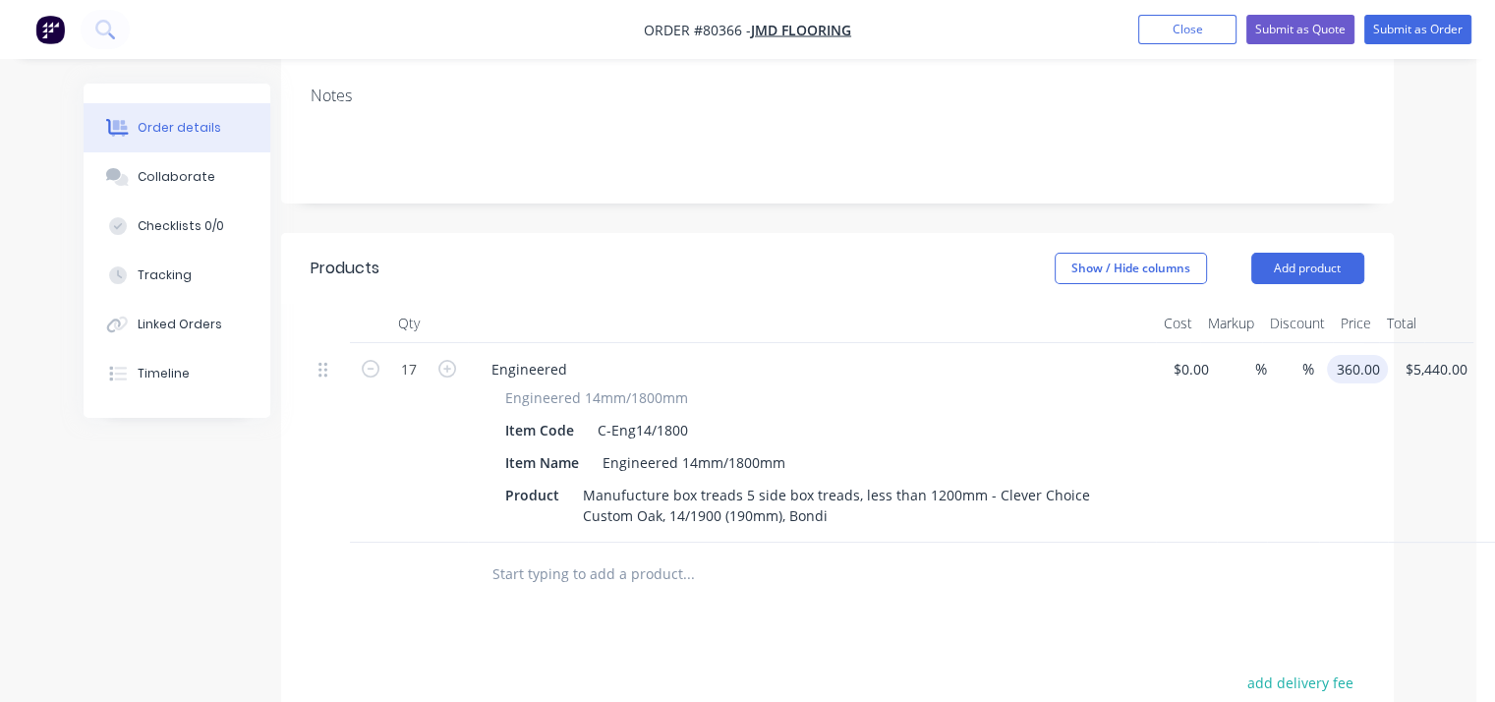
type input "$360.00"
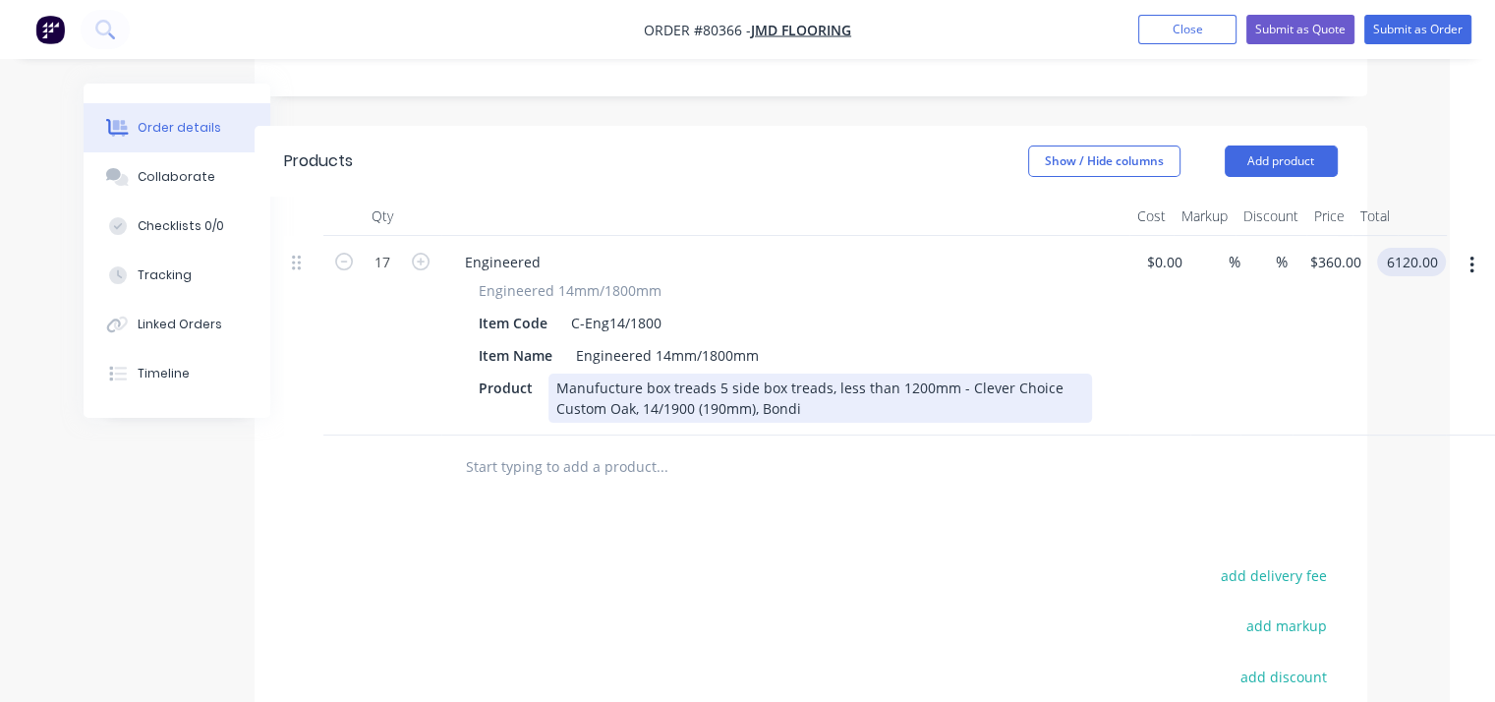
scroll to position [455, 46]
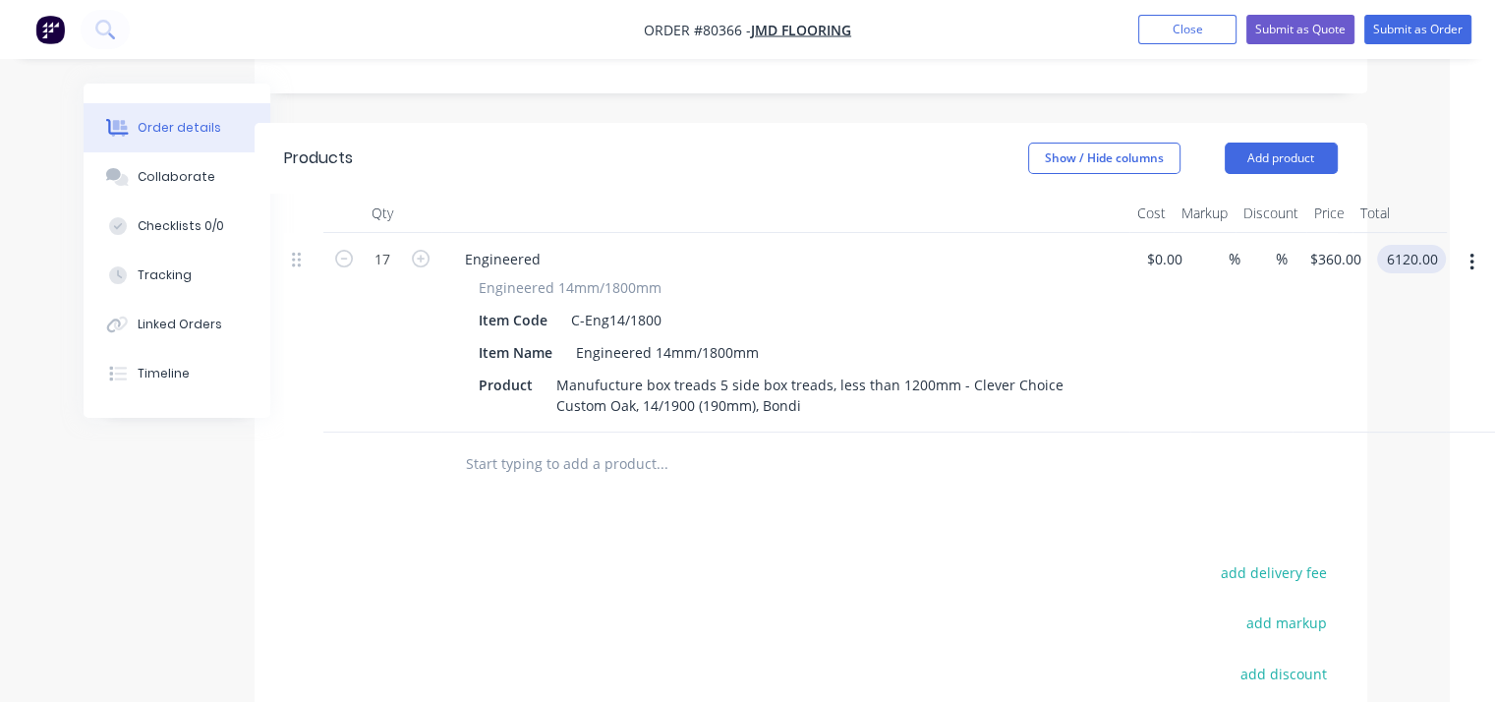
type input "$6,120.00"
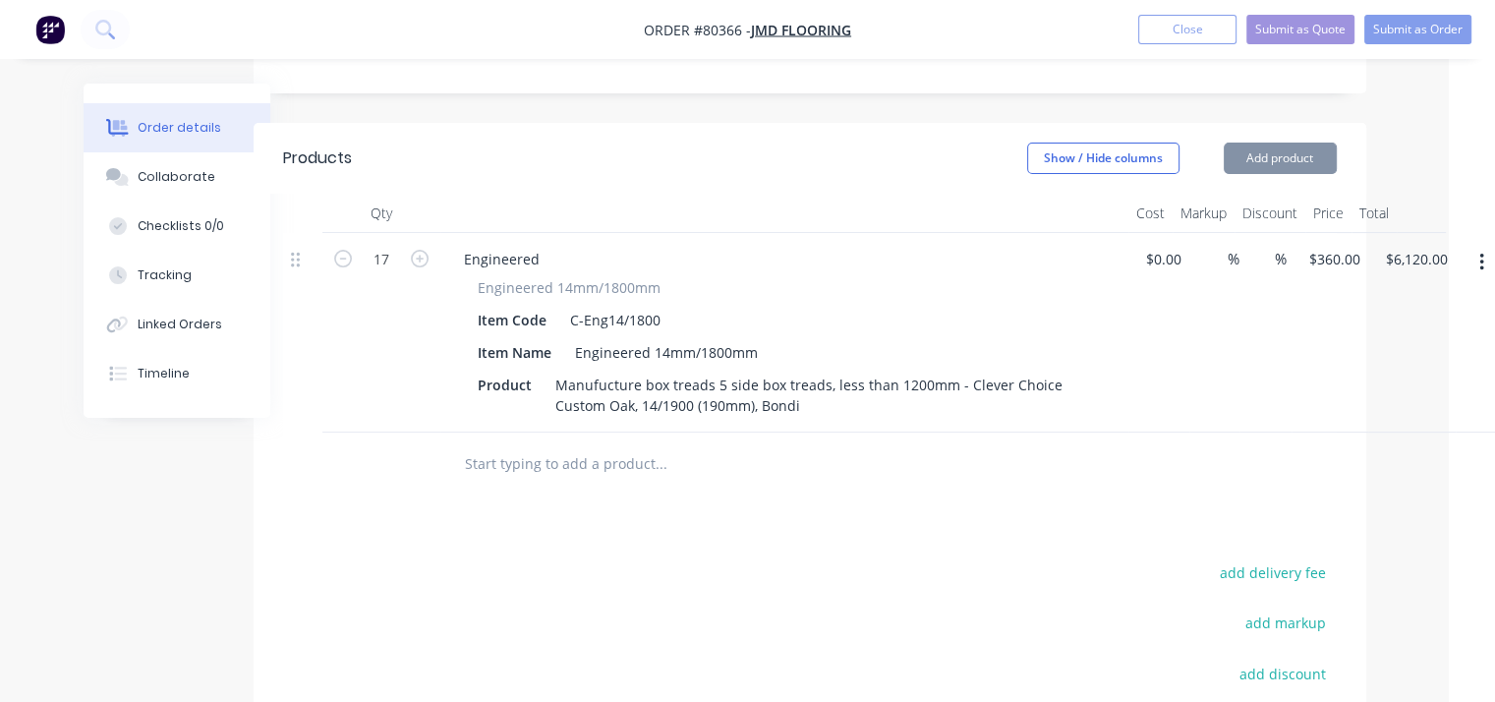
click at [606, 444] on input "text" at bounding box center [660, 463] width 393 height 39
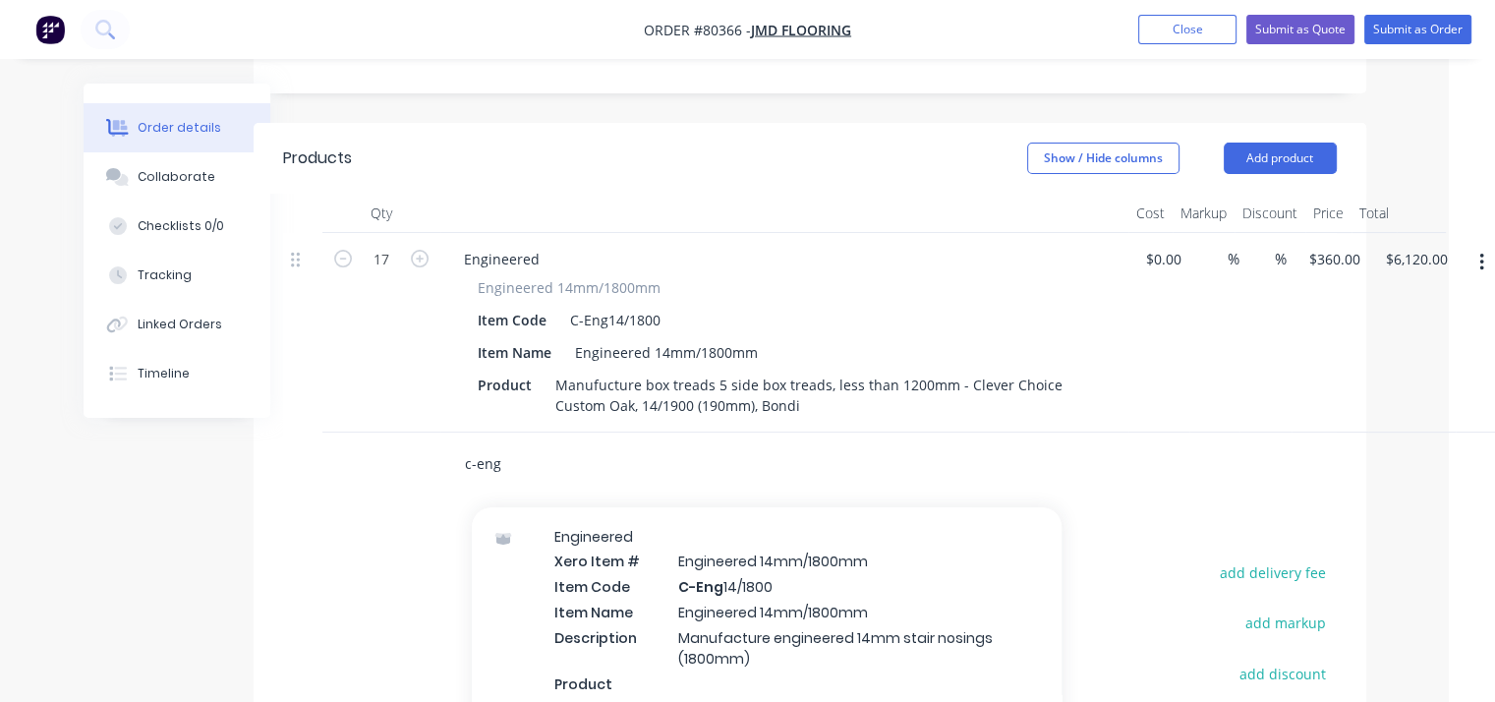
scroll to position [66, 0]
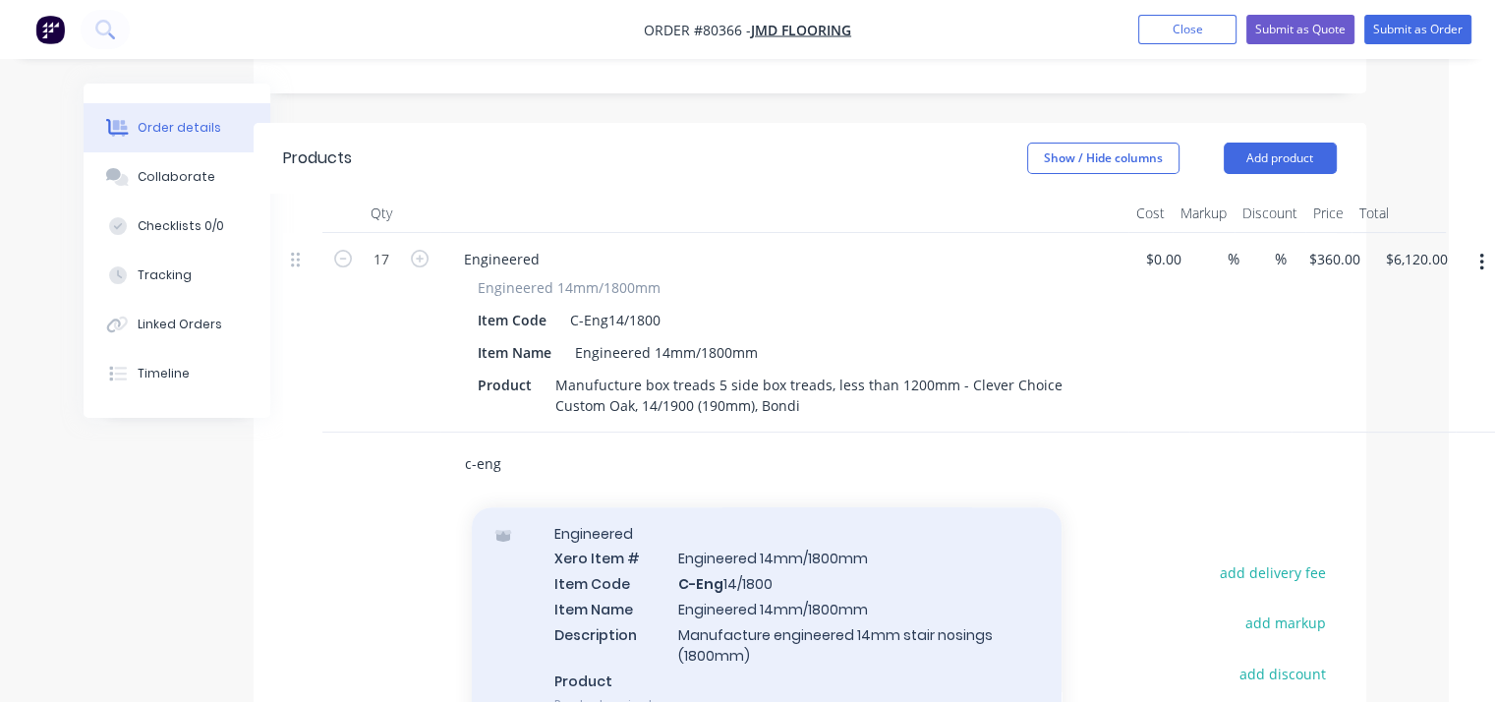
type input "c-eng"
click at [718, 560] on div "Engineered Xero Item # Engineered 14mm/1800mm Item Code C-Eng 14/1800 Item Name…" at bounding box center [767, 619] width 590 height 230
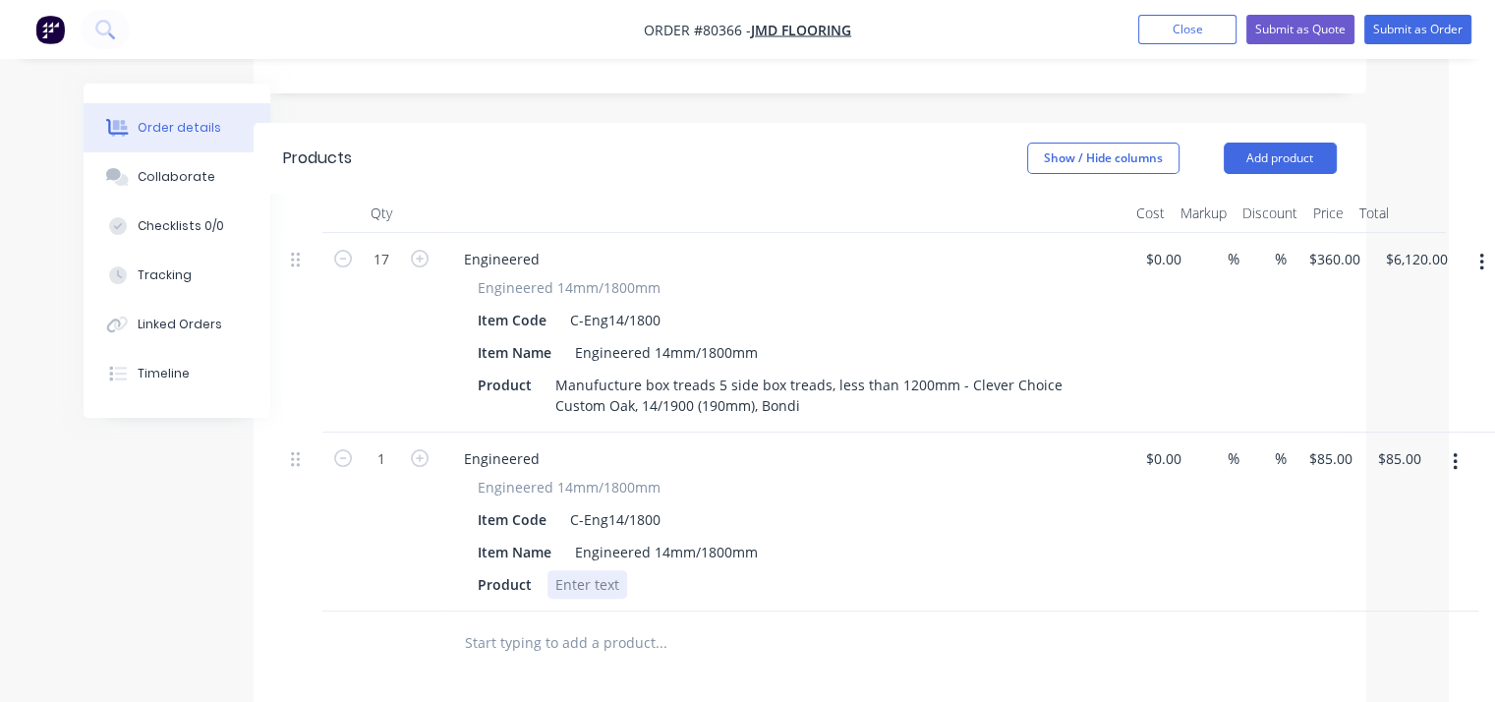
click at [572, 570] on div at bounding box center [588, 584] width 80 height 29
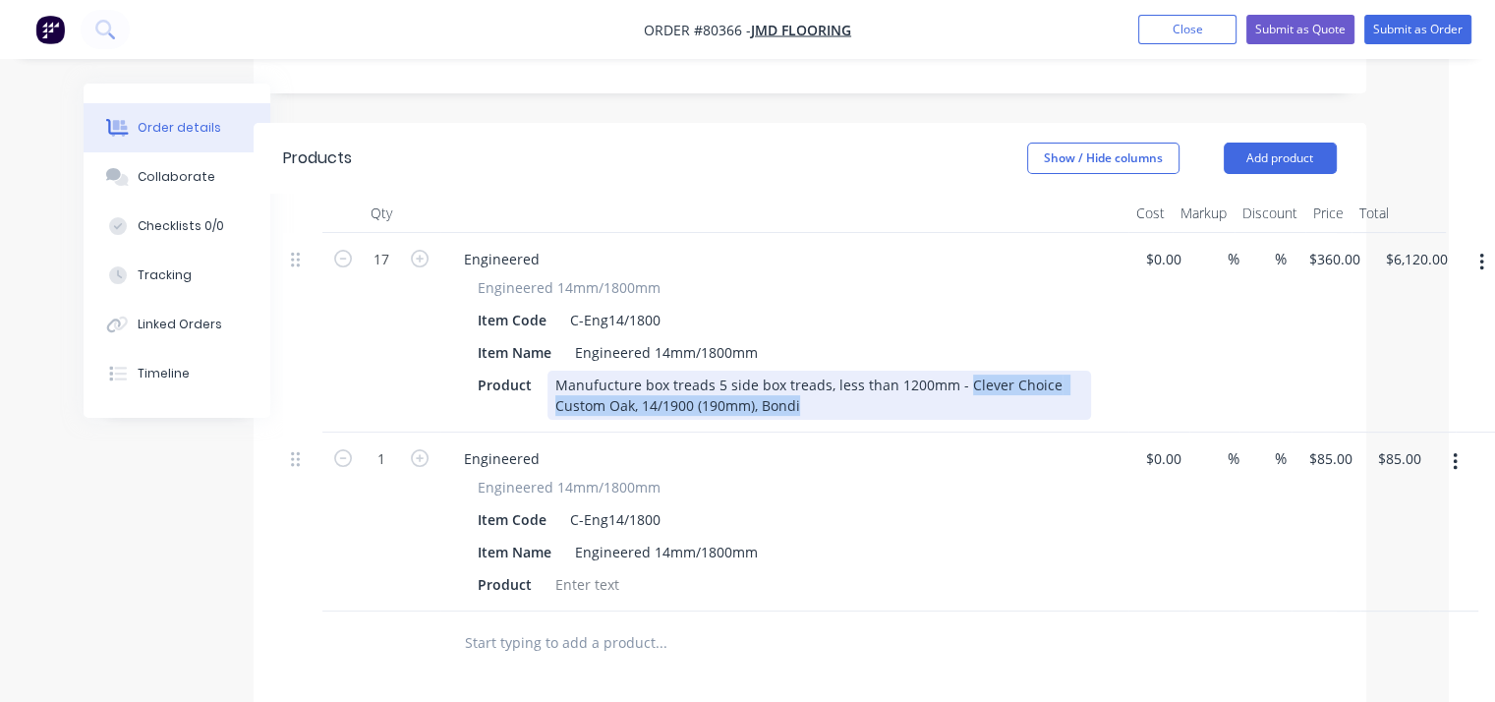
drag, startPoint x: 955, startPoint y: 355, endPoint x: 997, endPoint y: 380, distance: 48.6
click at [997, 380] on div "Manufucture box treads 5 side box treads, less than 1200mm - Clever Choice Cust…" at bounding box center [820, 395] width 544 height 49
copy div "Clever Choice Custom Oak, 14/1900 (190mm), Bondi"
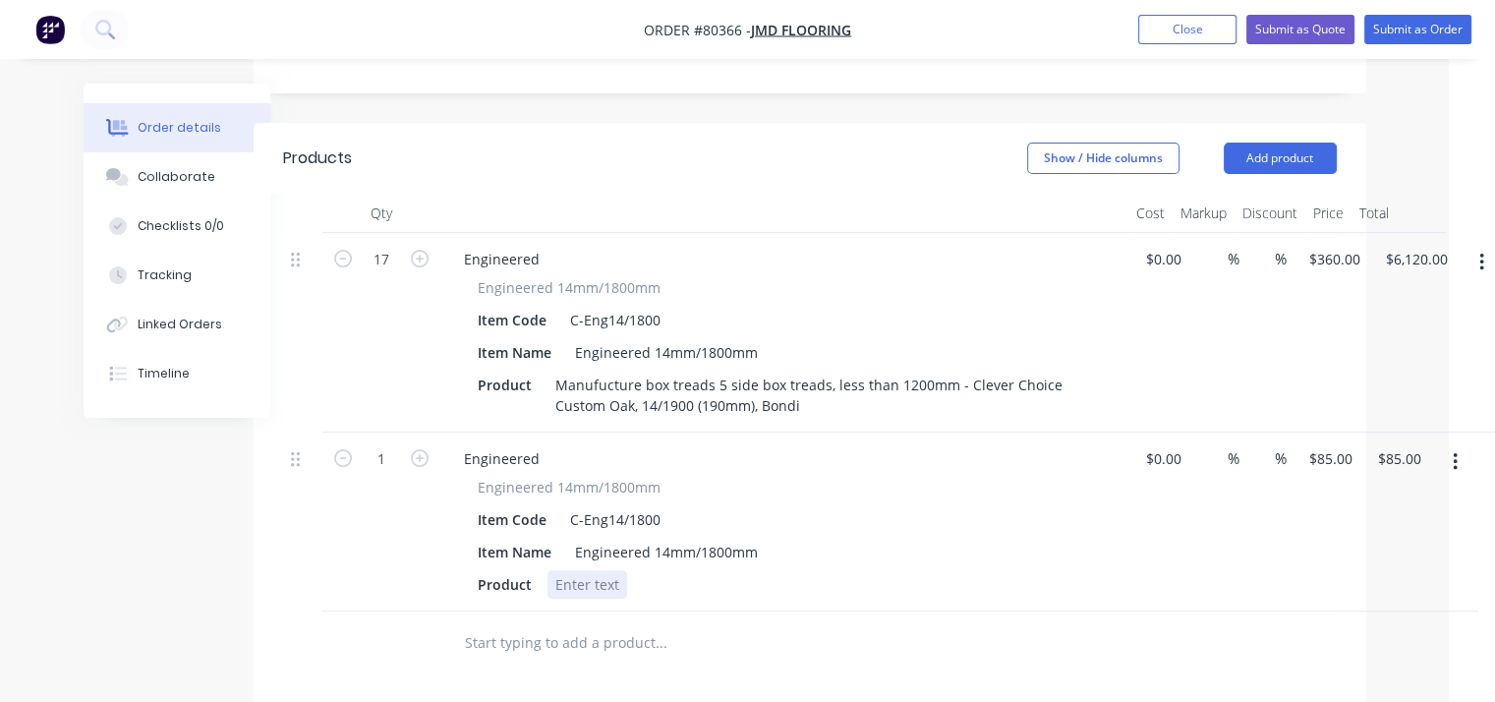
click at [584, 570] on div at bounding box center [588, 584] width 80 height 29
paste div
click at [625, 625] on input "text" at bounding box center [660, 642] width 393 height 39
click at [377, 274] on input "1" at bounding box center [381, 259] width 51 height 29
type input "4"
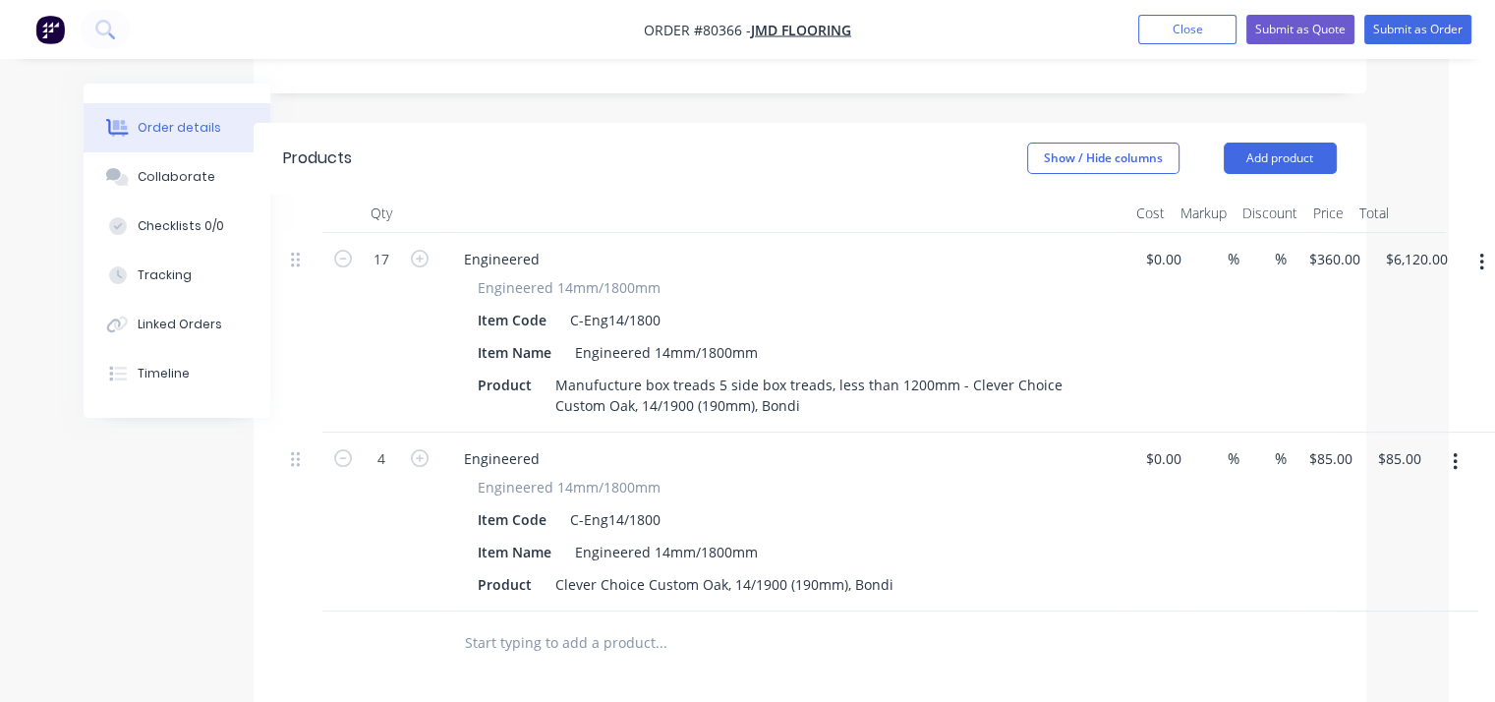
type input "$340.00"
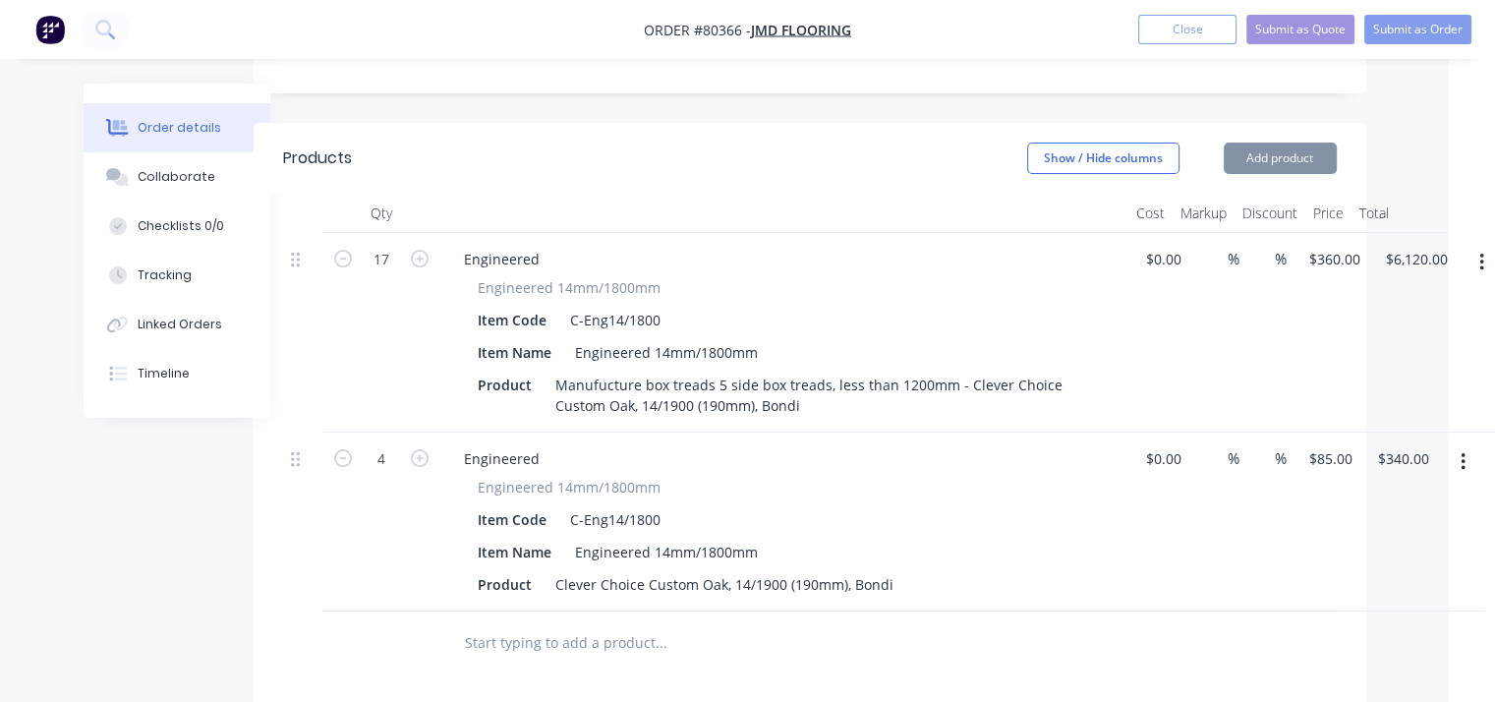
click at [488, 623] on input "text" at bounding box center [660, 642] width 393 height 39
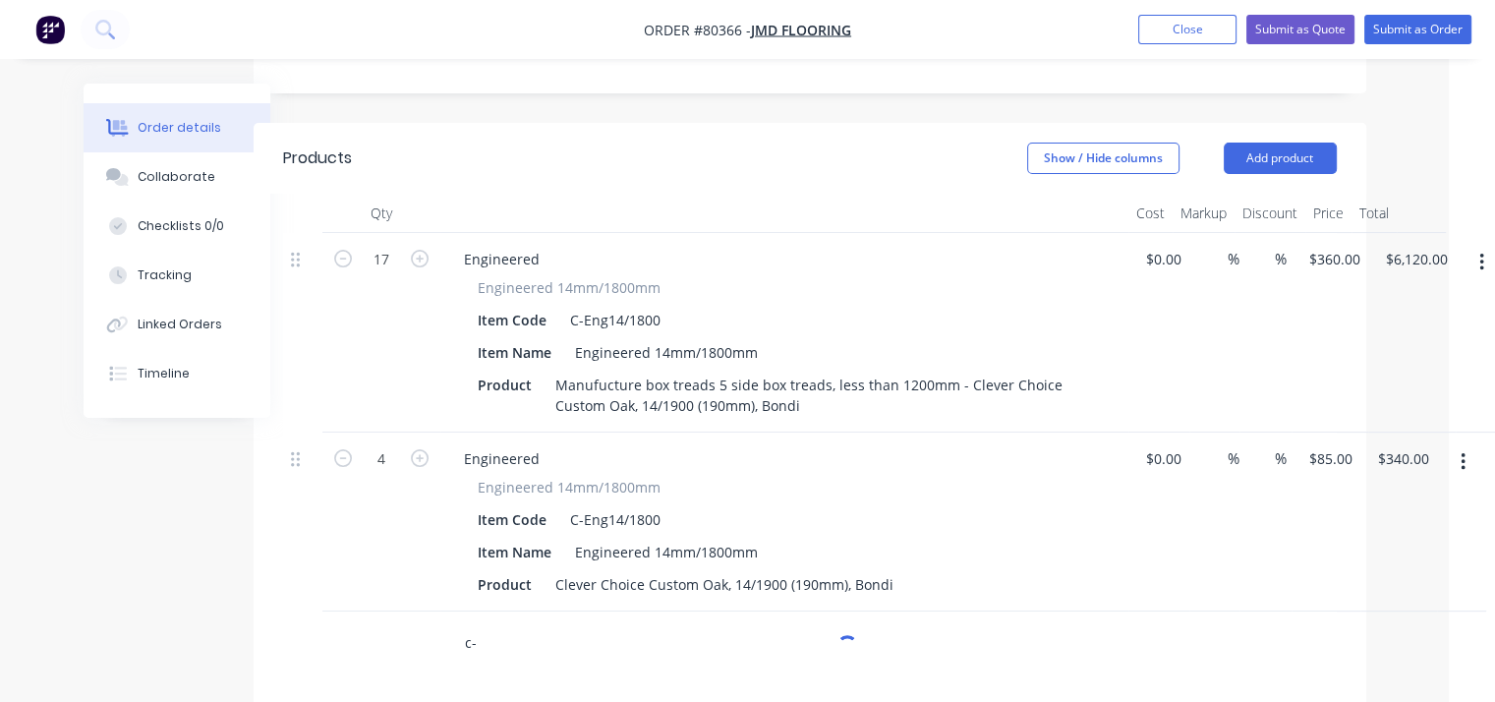
type input "c"
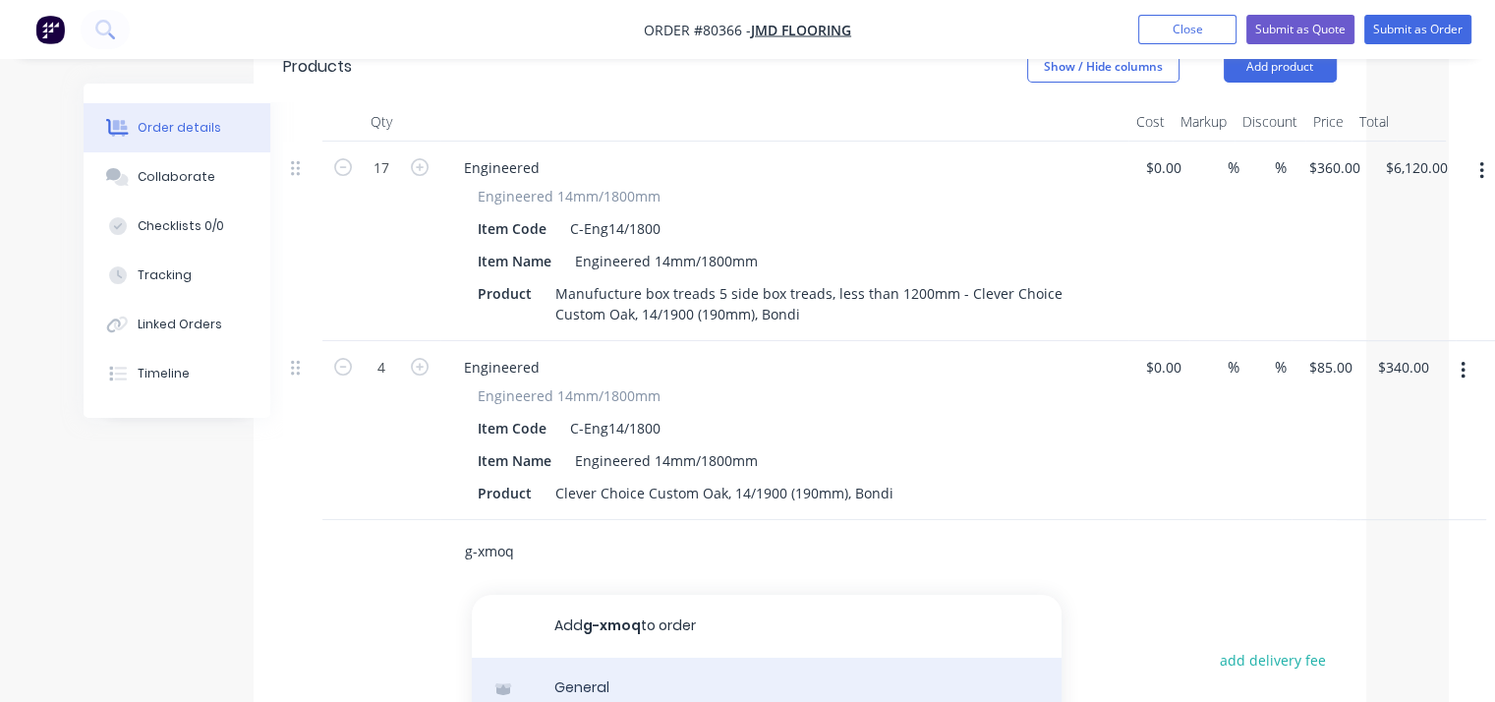
scroll to position [11, 0]
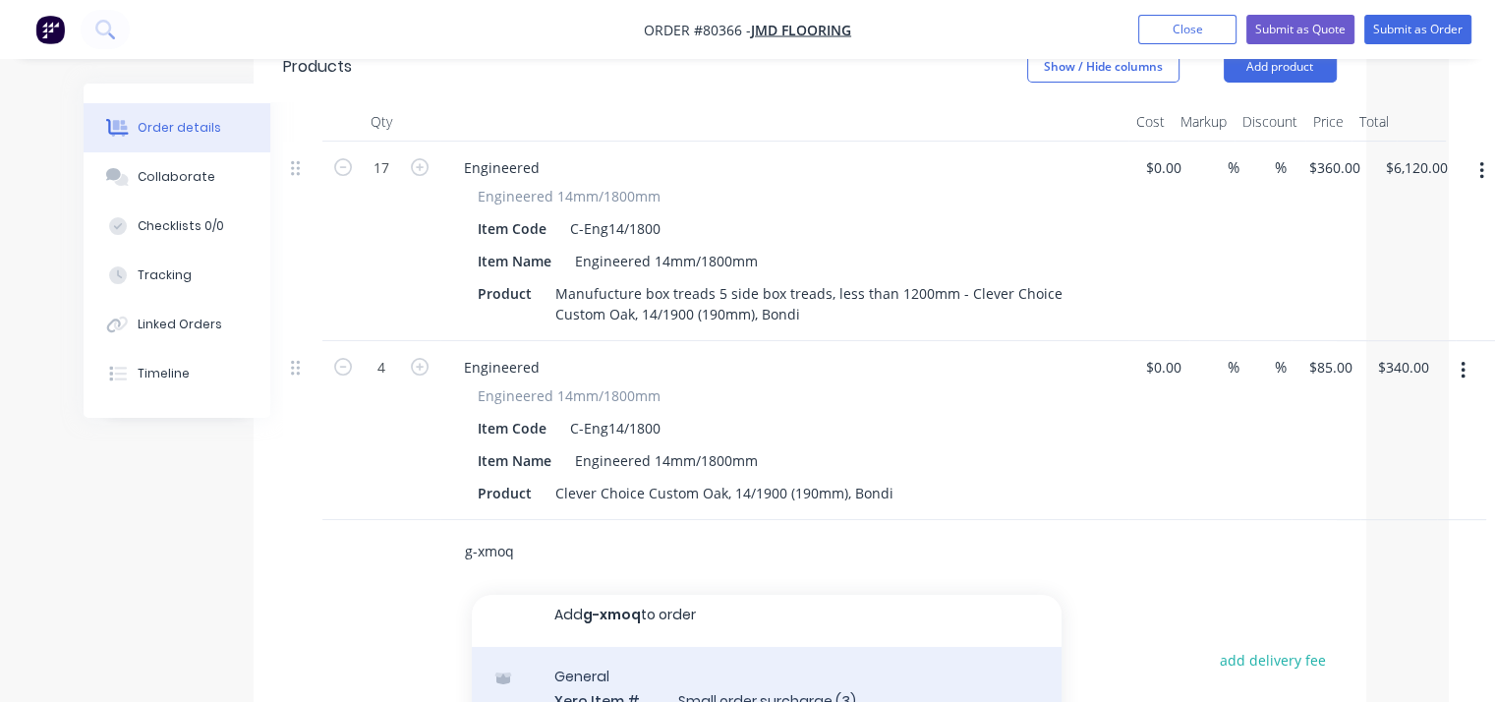
type input "g-xmoq"
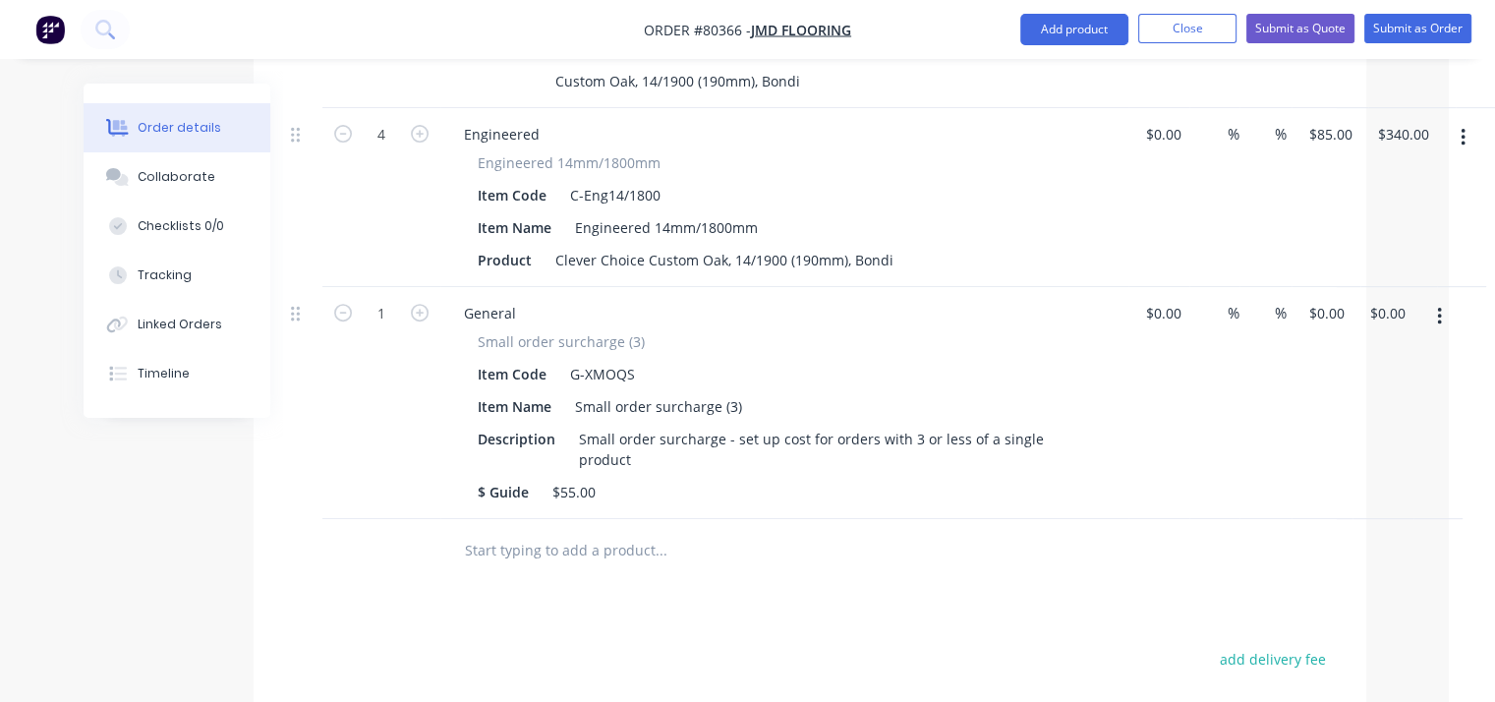
scroll to position [618, 46]
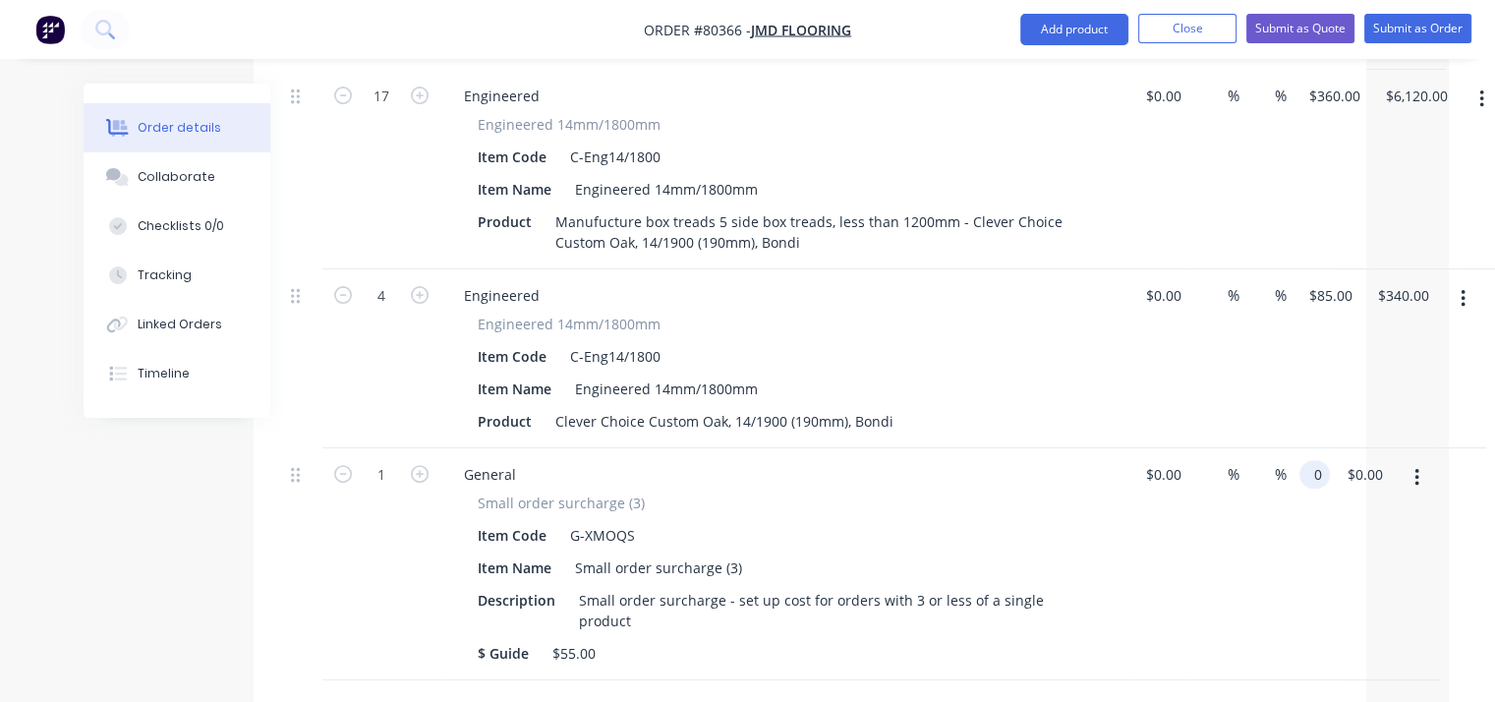
click at [1334, 448] on div "1 General Small order surcharge (3) Item Code G-XMOQS Item Name Small order sur…" at bounding box center [810, 564] width 1054 height 232
type input "$55.00"
click at [1264, 460] on input at bounding box center [1261, 474] width 28 height 29
type input "100"
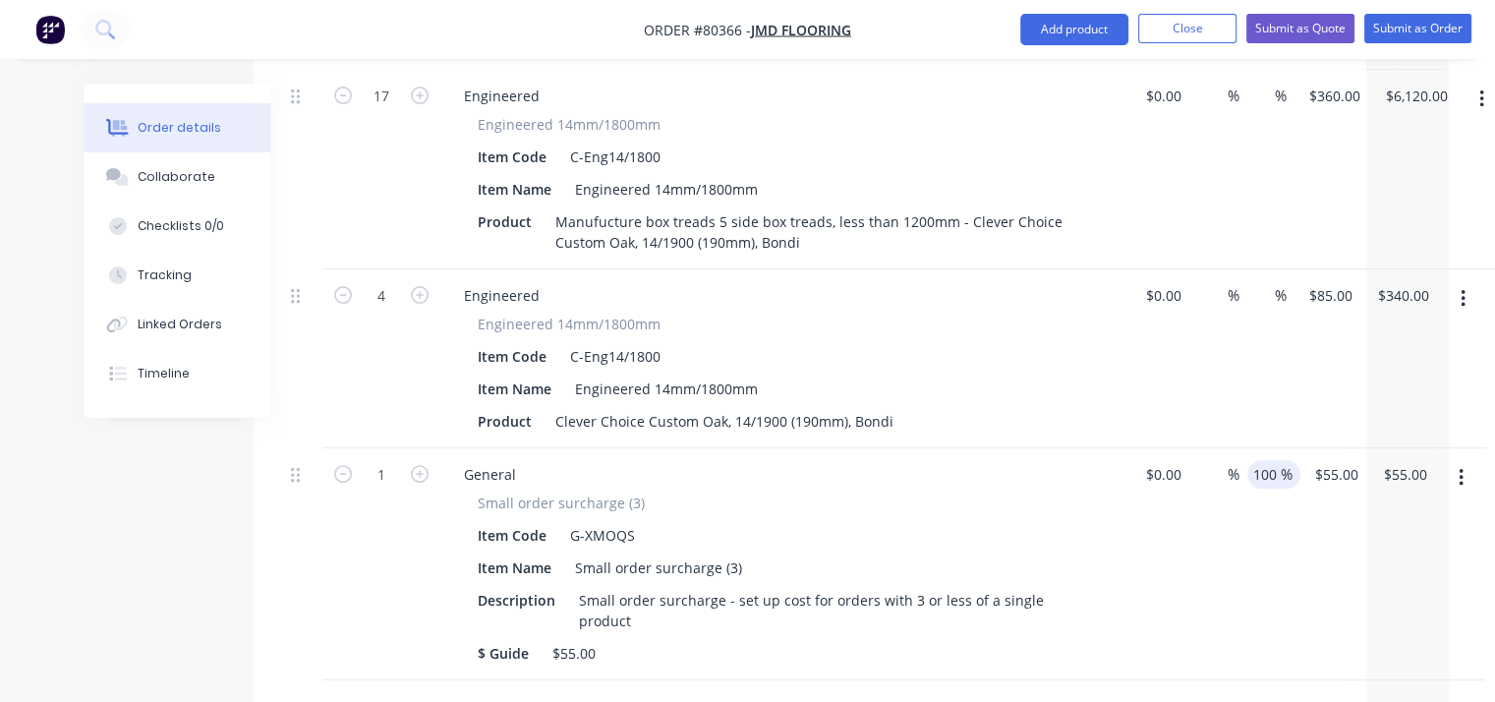
type input "55"
type input "$0.00"
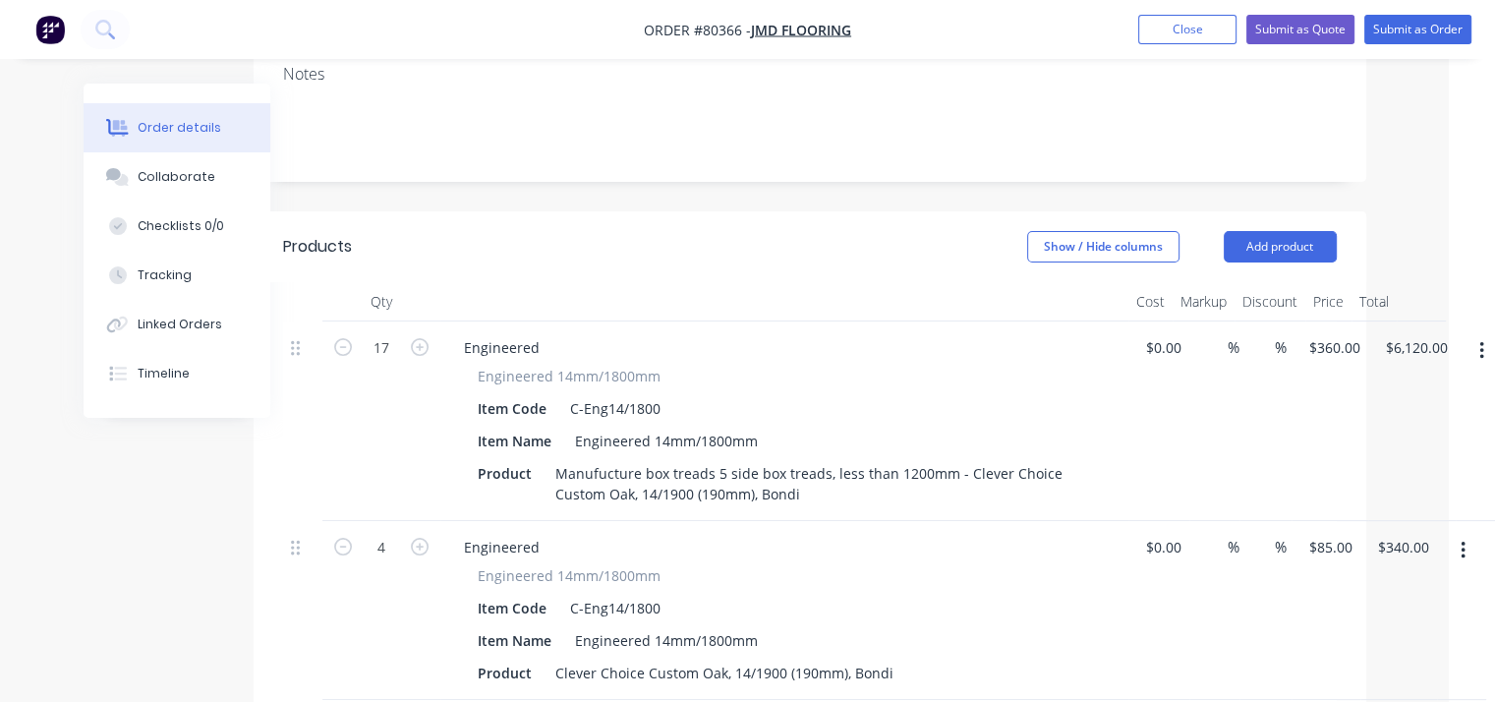
scroll to position [368, 46]
type input "$55.00"
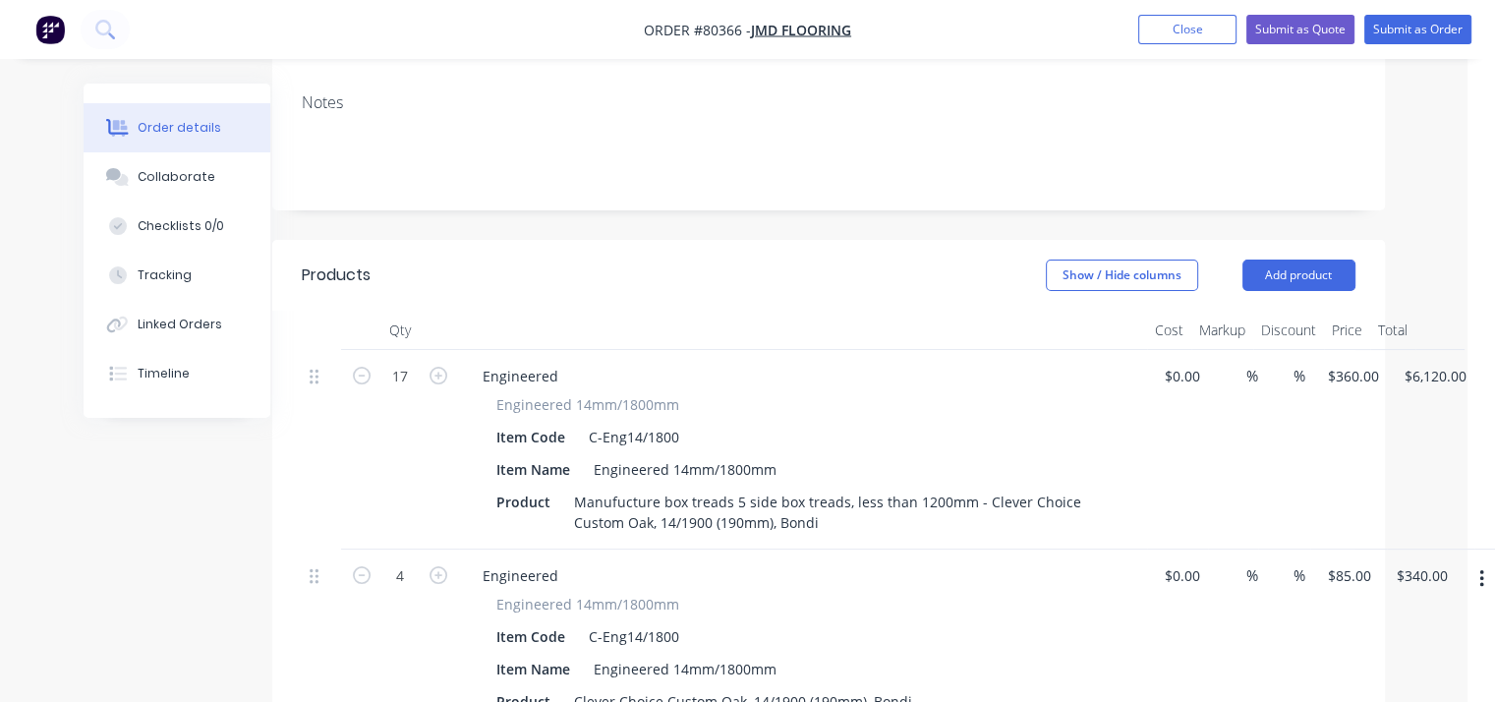
scroll to position [0, 28]
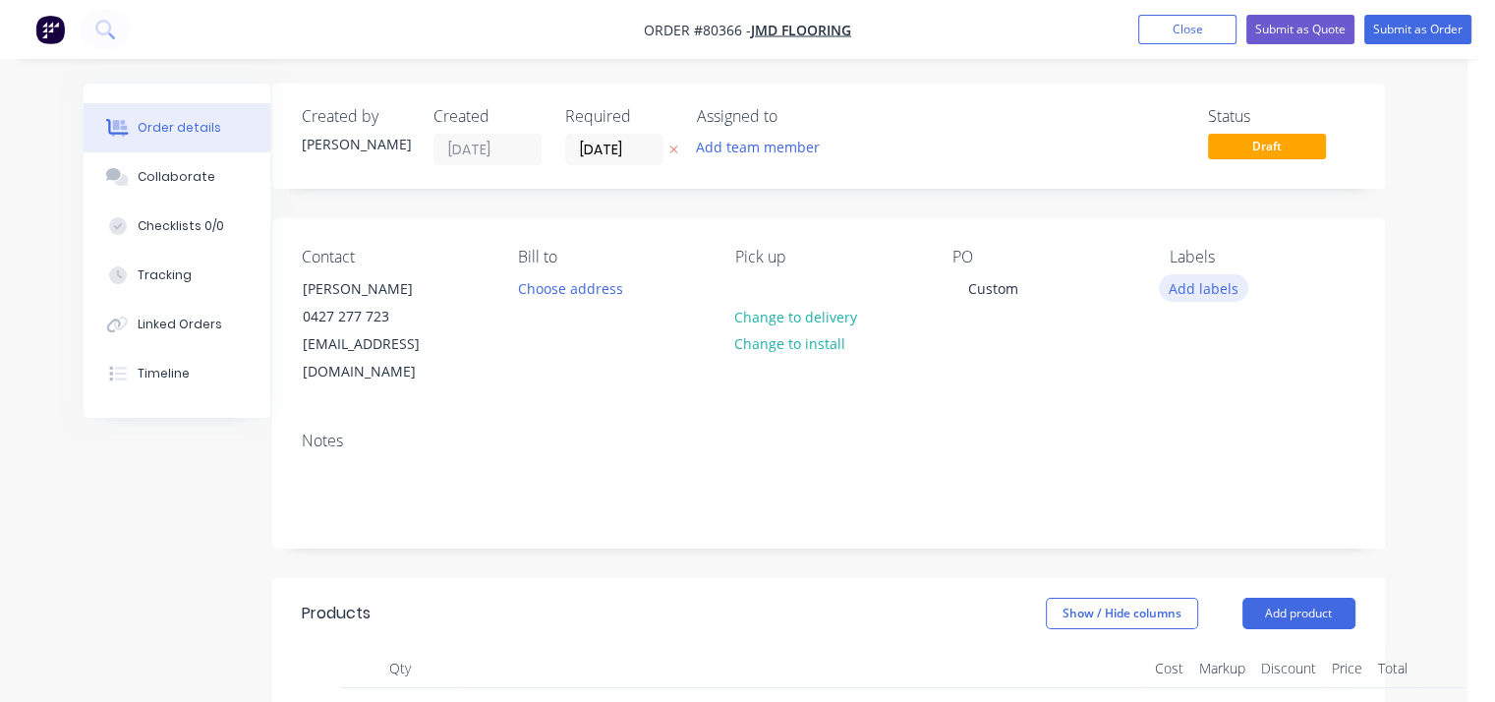
click at [1223, 287] on button "Add labels" at bounding box center [1204, 287] width 90 height 27
click at [1247, 463] on div "ENG" at bounding box center [1243, 463] width 40 height 22
click at [1286, 329] on input "eng" at bounding box center [1332, 336] width 205 height 39
type input "e"
type input "c"
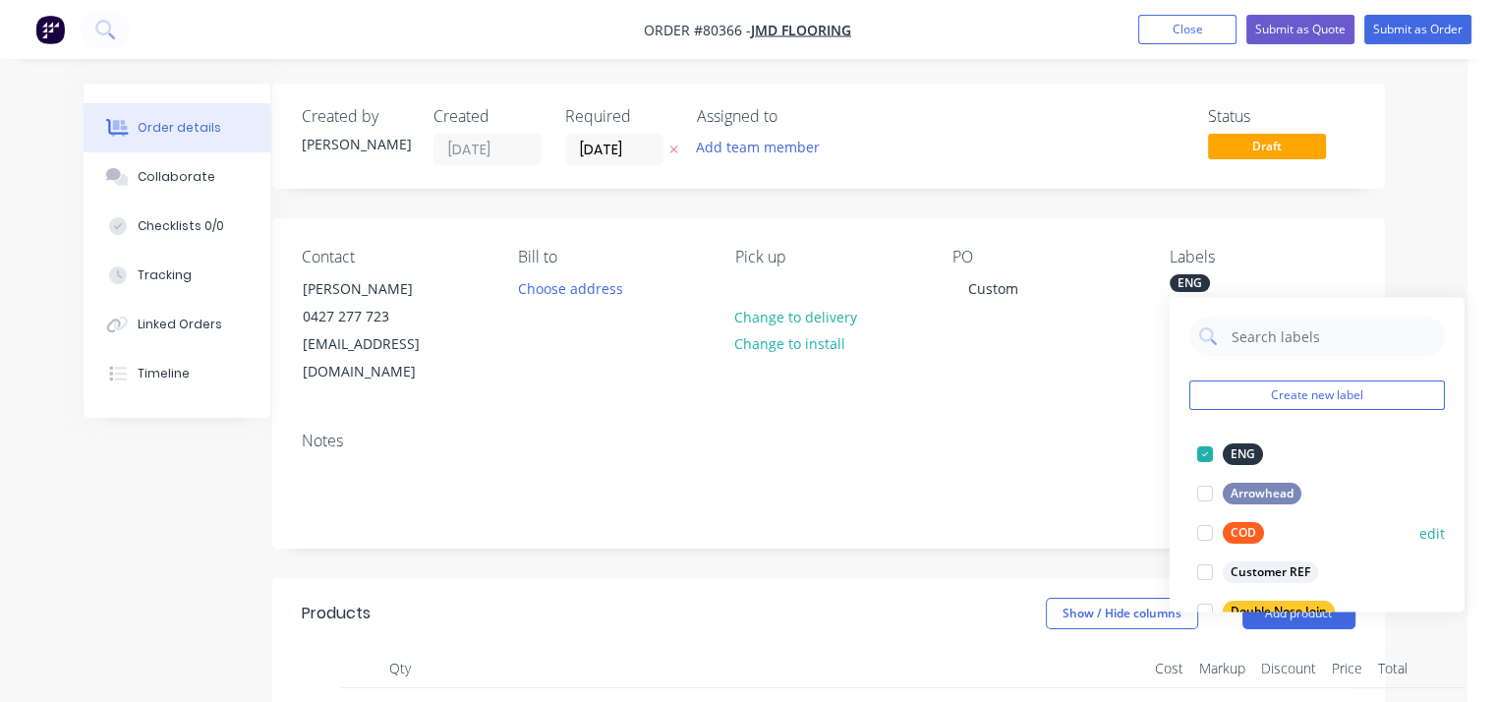
click at [1246, 524] on div "COD" at bounding box center [1243, 533] width 41 height 22
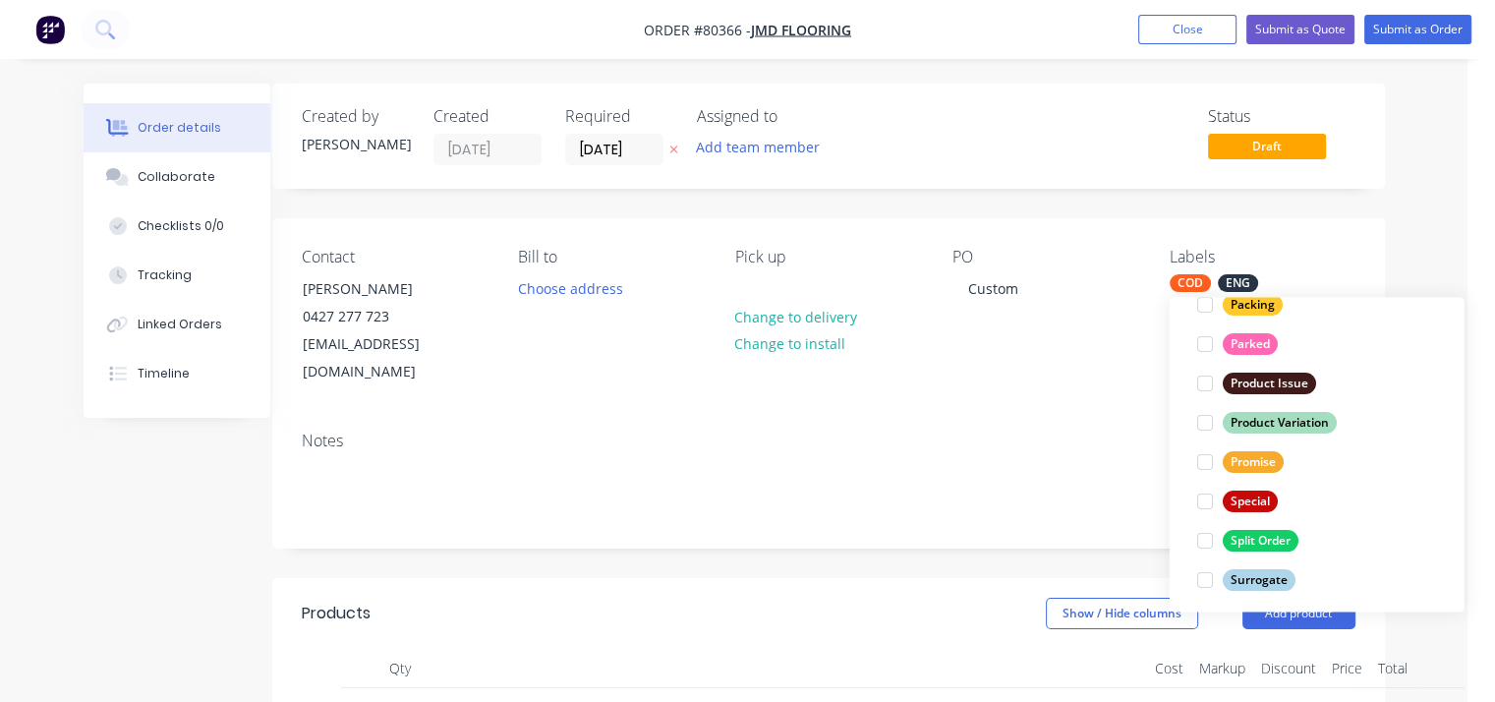
scroll to position [503, 0]
click at [1254, 493] on div "Special" at bounding box center [1250, 502] width 55 height 22
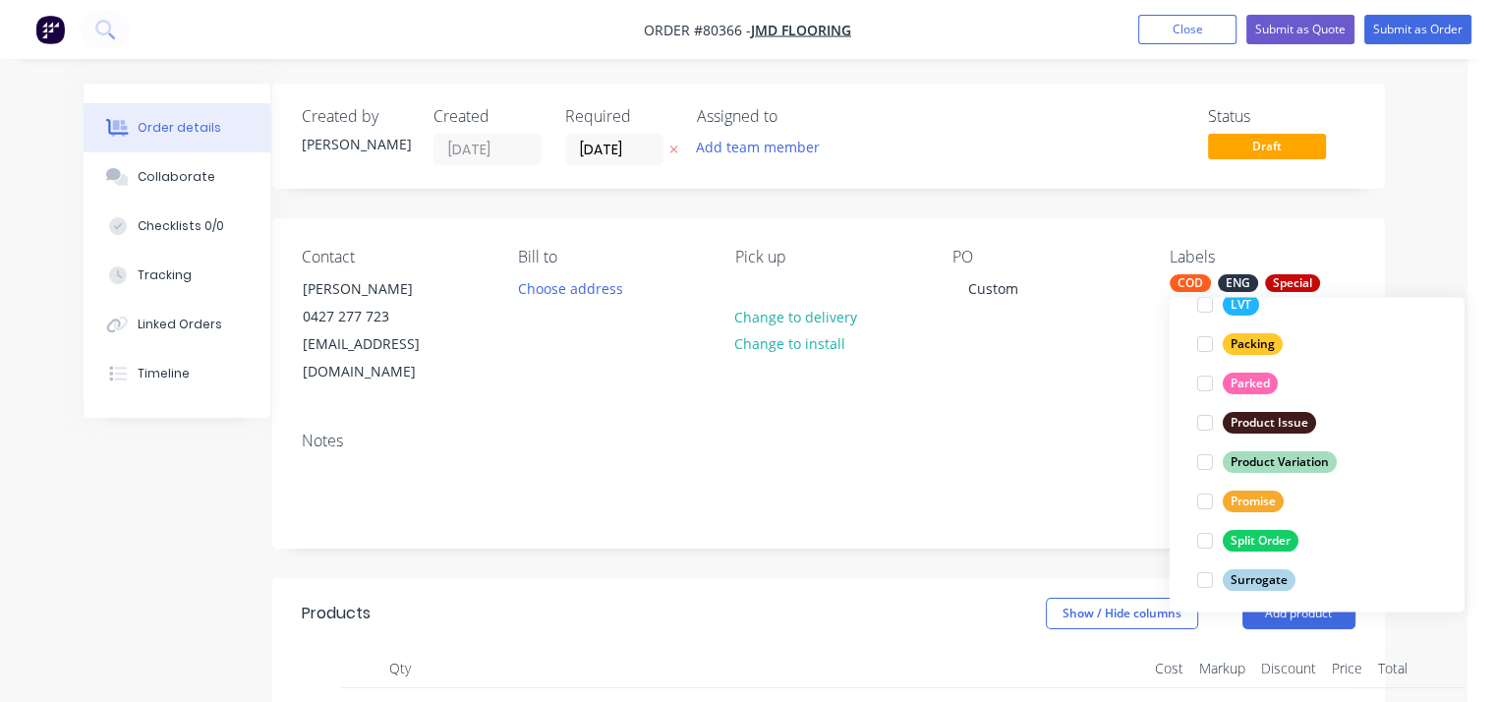
scroll to position [31, 0]
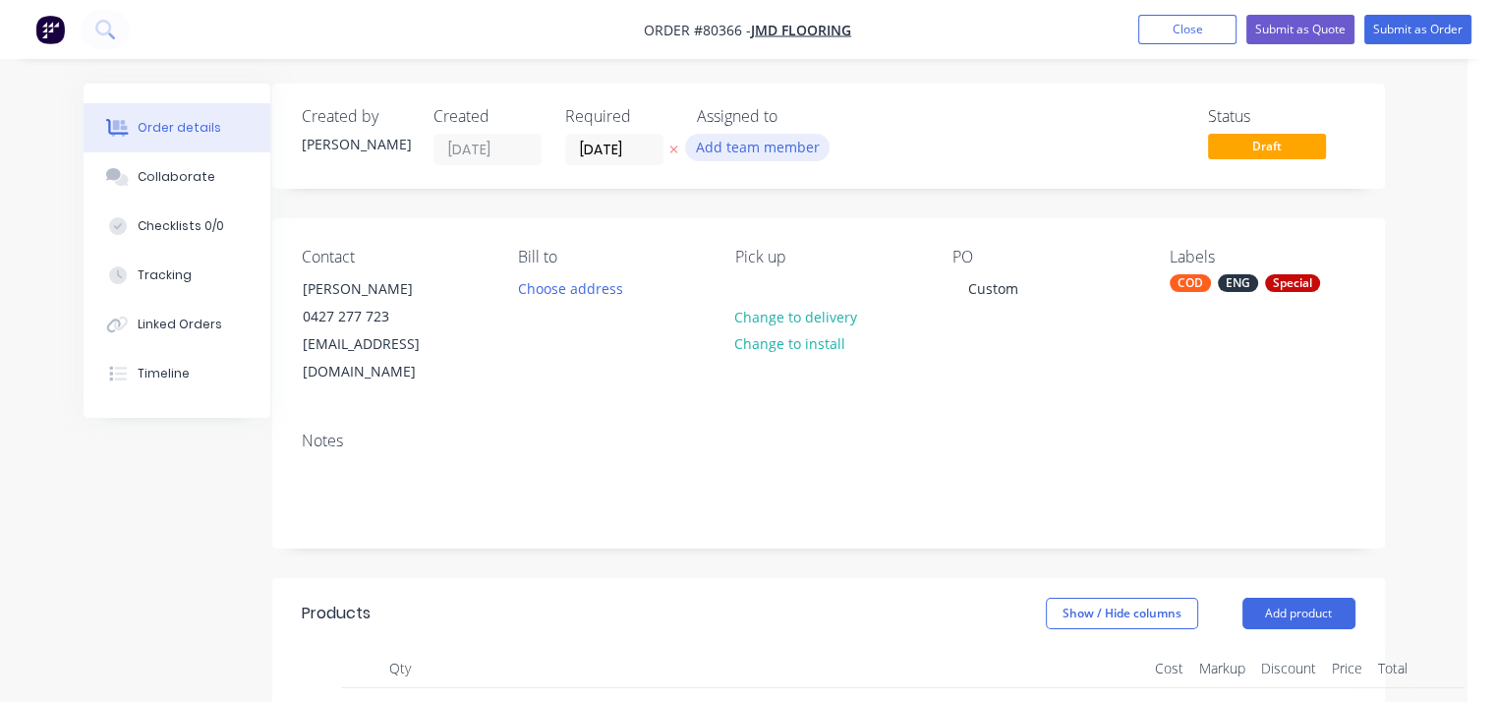
click at [747, 144] on button "Add team member" at bounding box center [757, 147] width 144 height 27
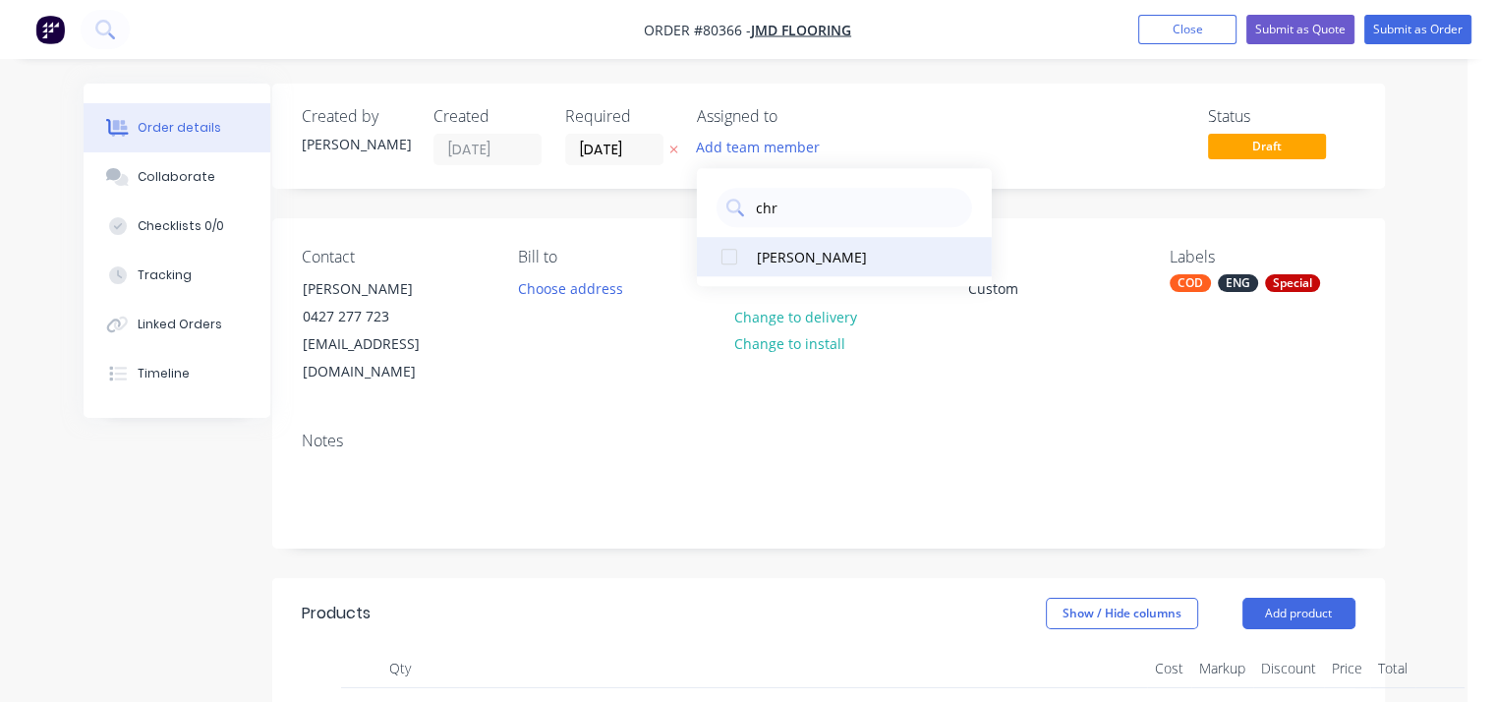
type input "chr"
click at [740, 256] on div at bounding box center [729, 256] width 39 height 39
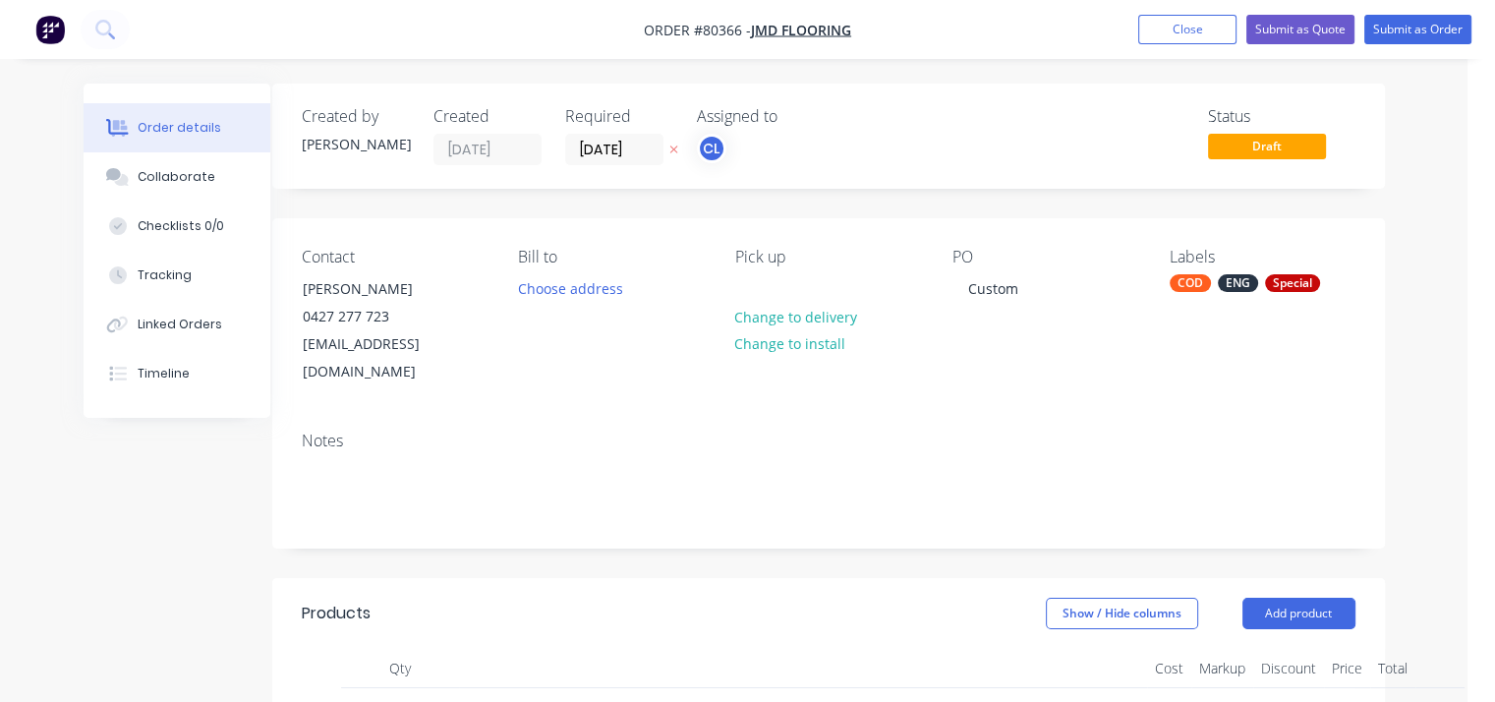
click at [952, 432] on div "Notes" at bounding box center [829, 441] width 1054 height 19
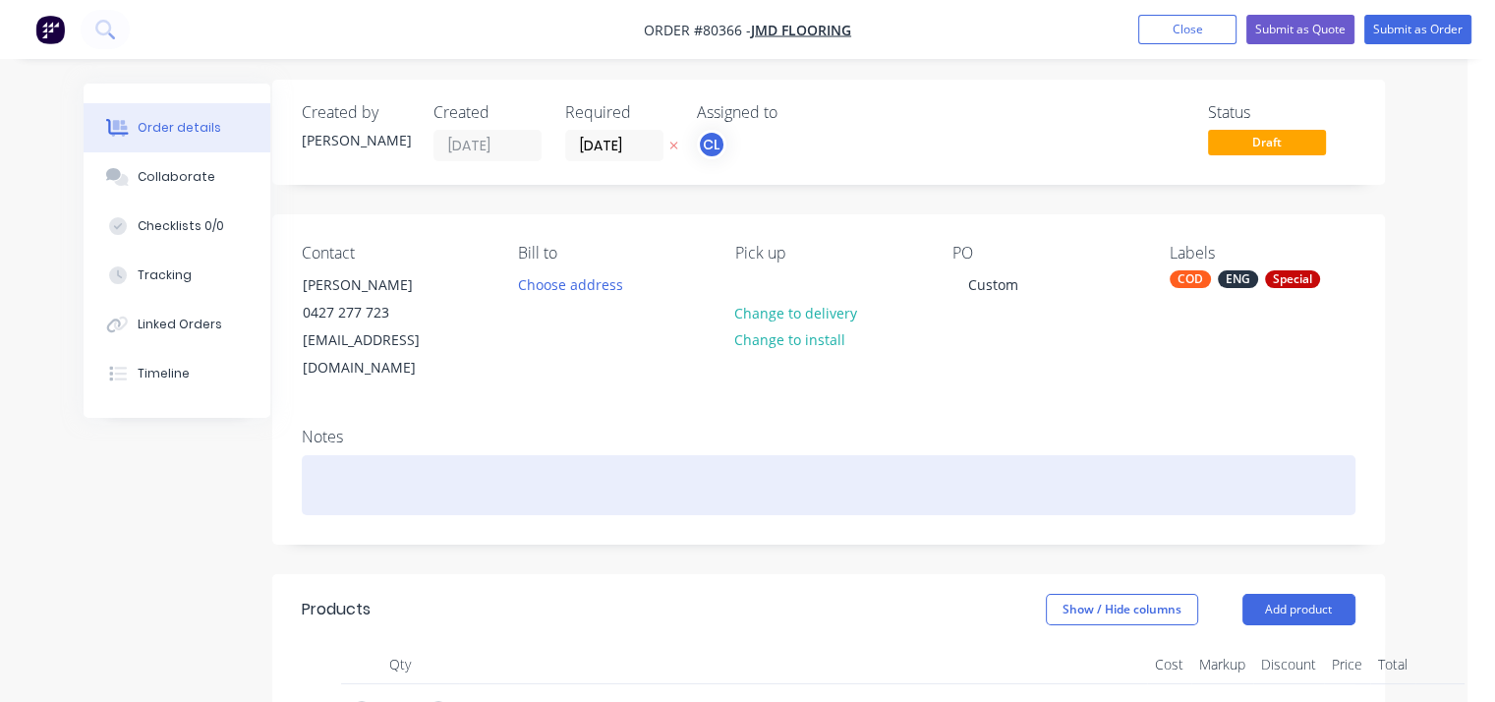
scroll to position [0, 28]
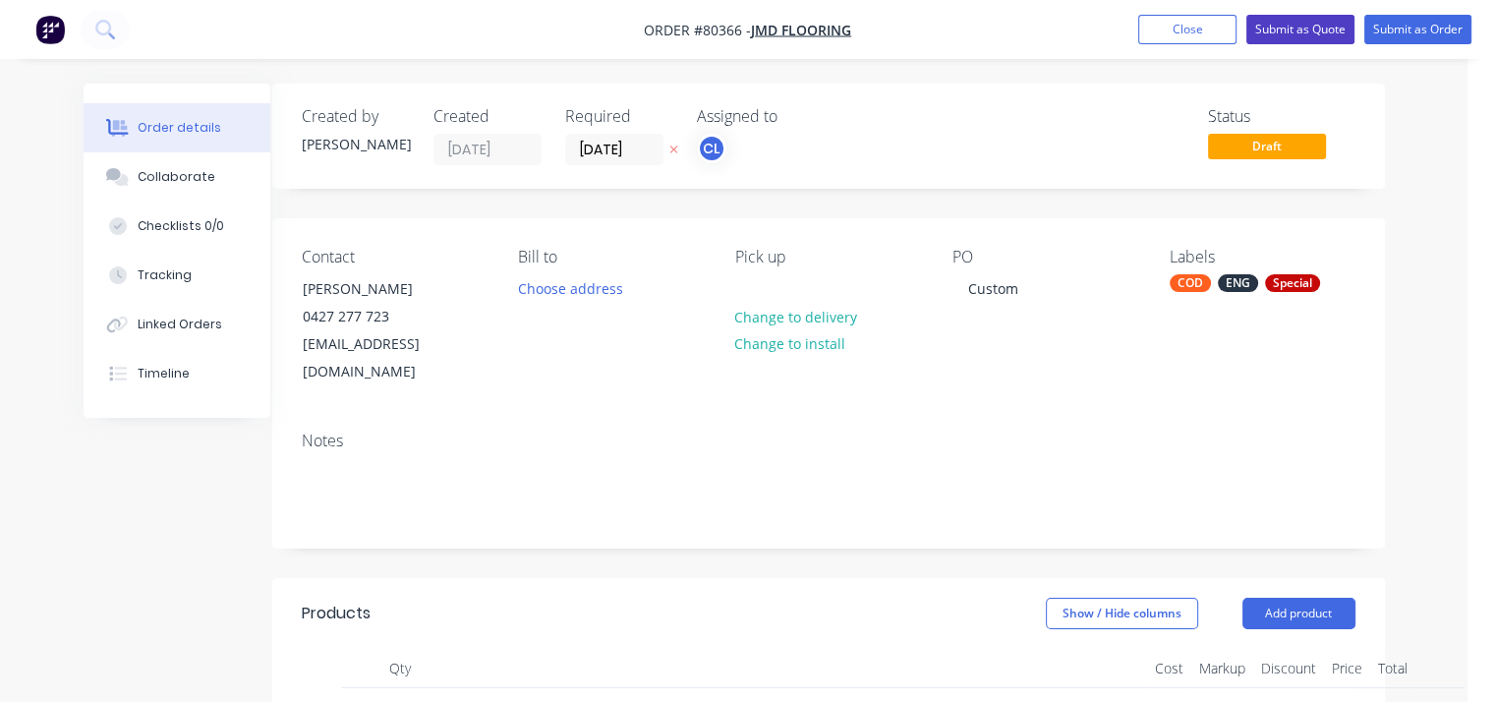
click at [1314, 30] on button "Submit as Quote" at bounding box center [1300, 29] width 108 height 29
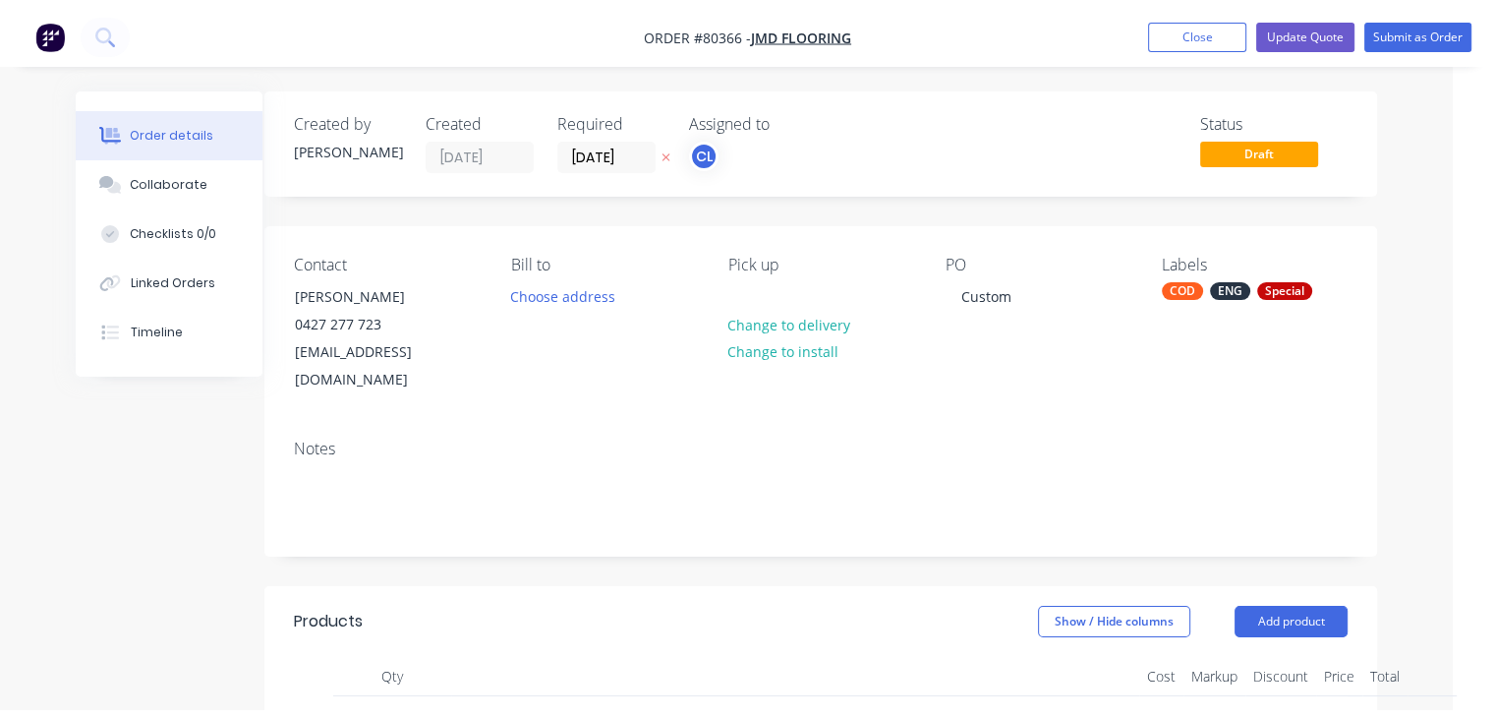
scroll to position [0, 0]
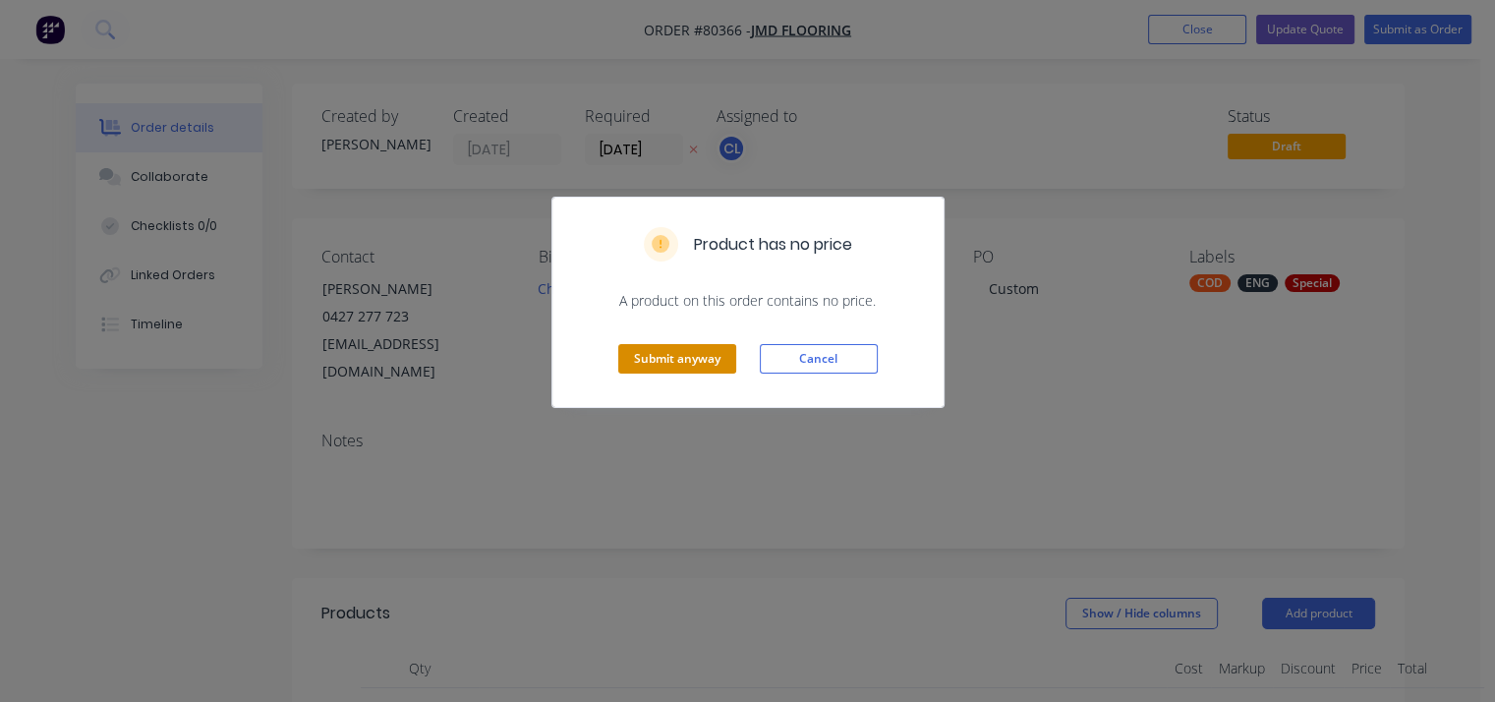
click at [698, 360] on button "Submit anyway" at bounding box center [677, 358] width 118 height 29
